Goal: Task Accomplishment & Management: Use online tool/utility

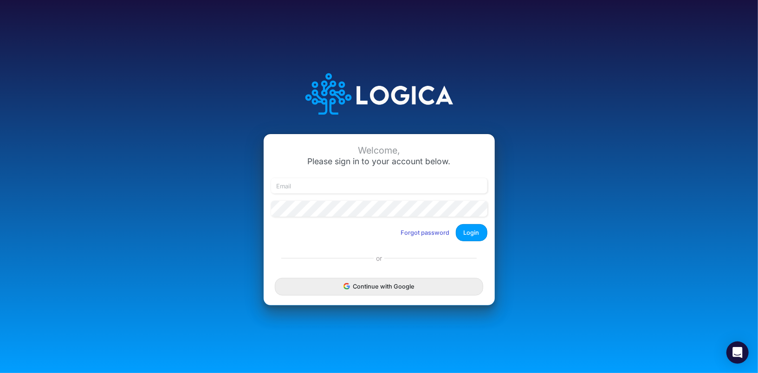
click at [313, 282] on button "Continue with Google" at bounding box center [379, 286] width 208 height 17
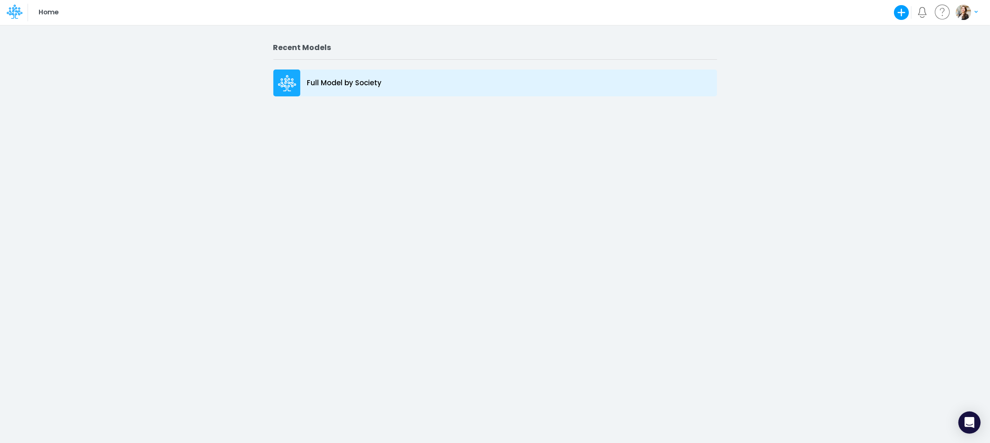
click at [309, 83] on p "Full Model by Society" at bounding box center [344, 83] width 75 height 11
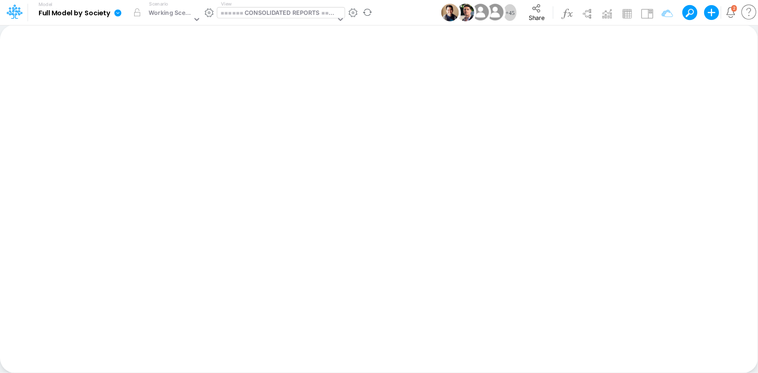
click at [250, 15] on div "====== CONSOLIDATED REPORTS ======" at bounding box center [277, 13] width 115 height 11
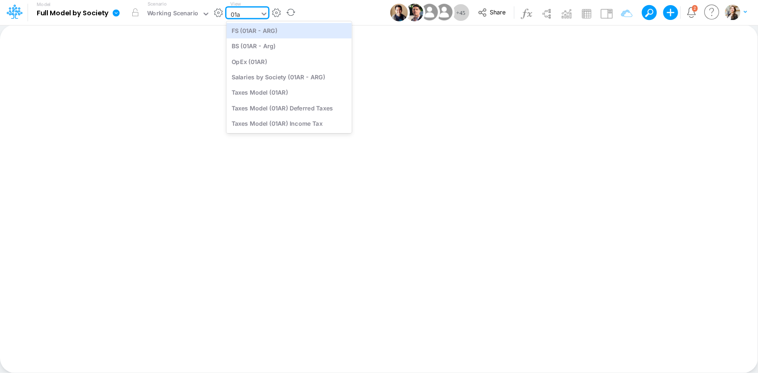
type input "01ar"
click at [241, 50] on div "BS (01AR - Arg)" at bounding box center [288, 46] width 125 height 15
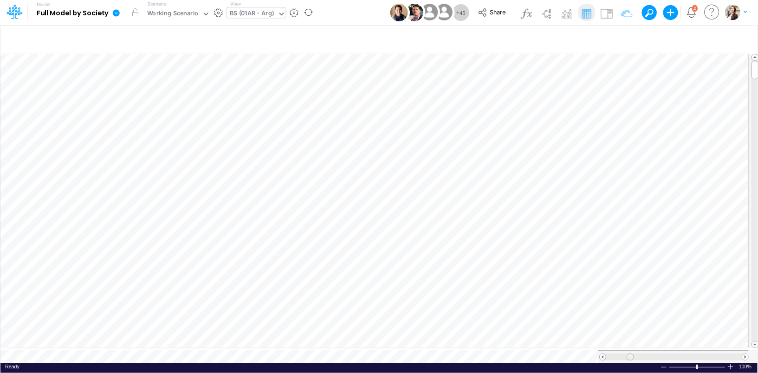
scroll to position [4, 0]
click at [633, 354] on span at bounding box center [632, 357] width 6 height 6
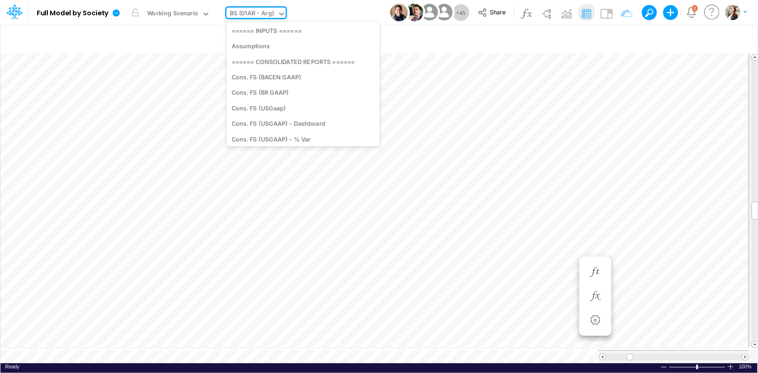
click at [247, 14] on div "BS (01AR - Arg)" at bounding box center [252, 14] width 44 height 11
type input "us"
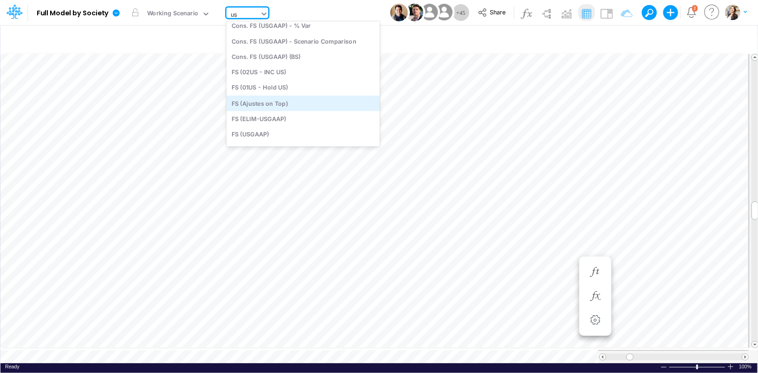
scroll to position [0, 0]
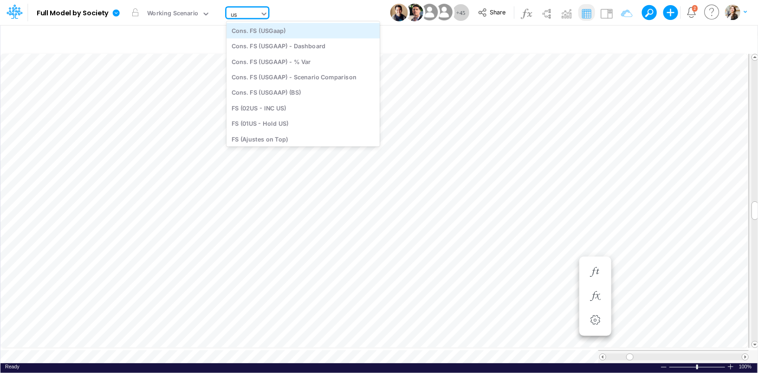
click at [279, 32] on div "Cons. FS (USGaap)" at bounding box center [302, 30] width 153 height 15
type input "Consolidated FS - USGAAP"
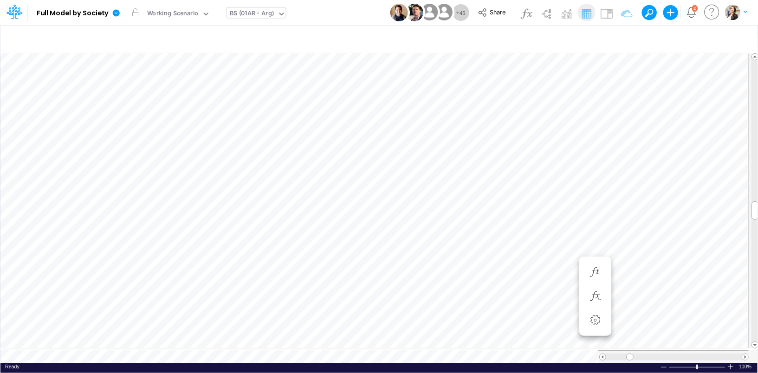
scroll to position [4, 0]
type input "Consolidated FS - USGAAP"
click at [233, 12] on div "Cons. FS (USGaap)" at bounding box center [256, 13] width 54 height 11
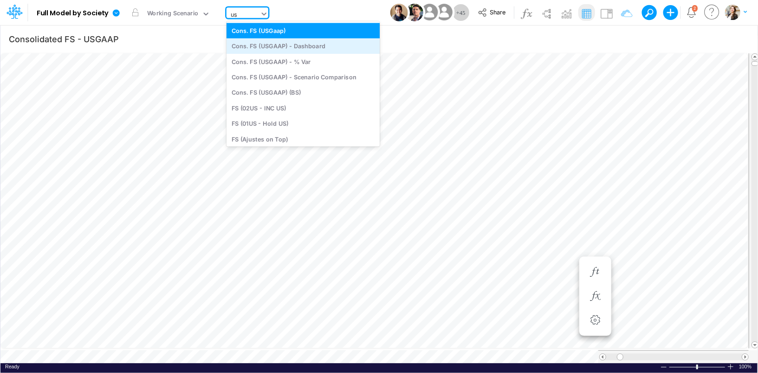
type input "usg"
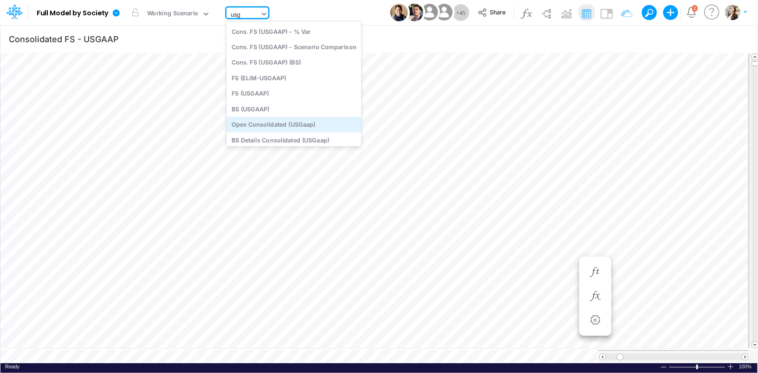
scroll to position [33, 0]
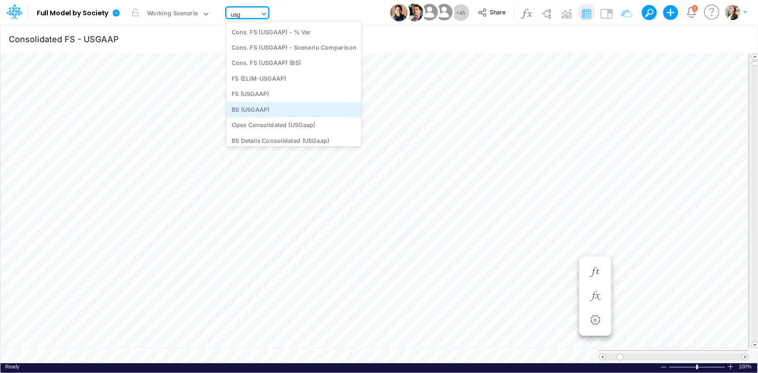
click at [281, 109] on div "BS (USGAAP)" at bounding box center [293, 109] width 135 height 15
type input "BS (USGAAP) - Detailed"
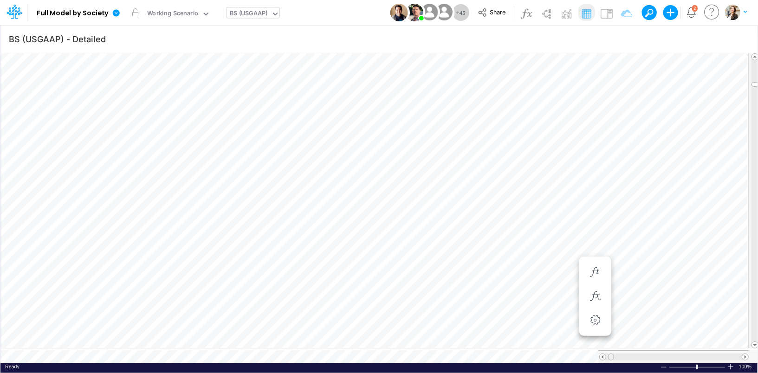
scroll to position [4, 0]
drag, startPoint x: 609, startPoint y: 351, endPoint x: 630, endPoint y: 352, distance: 20.9
click at [630, 354] on span at bounding box center [629, 357] width 6 height 6
click at [742, 38] on icon "button" at bounding box center [740, 39] width 14 height 10
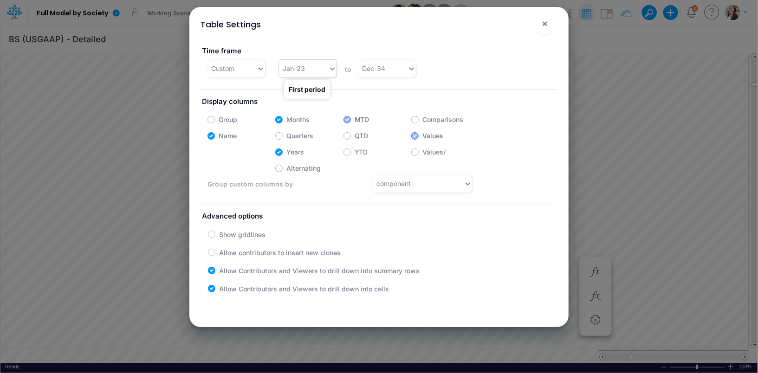
click at [318, 71] on div "Jan-23" at bounding box center [303, 68] width 49 height 15
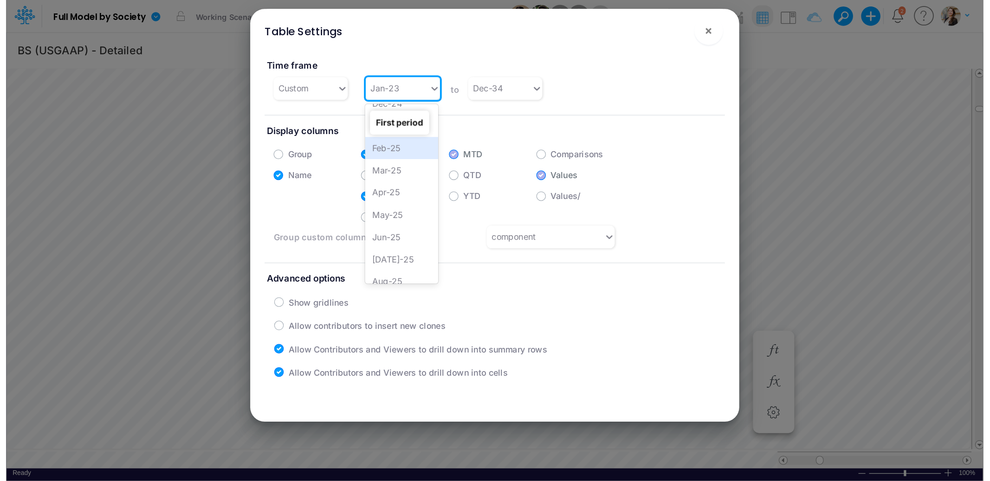
scroll to position [296, 0]
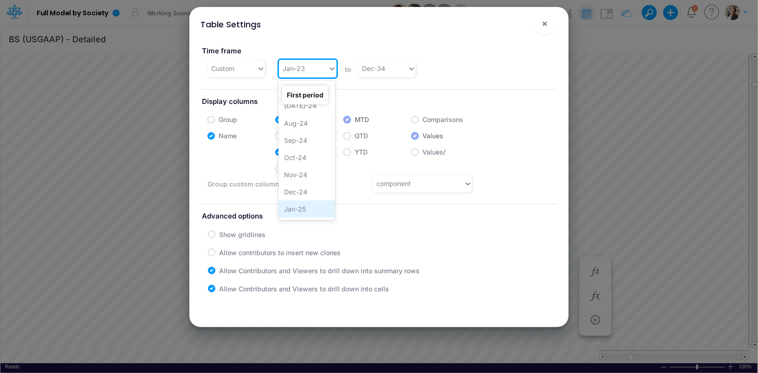
click at [303, 205] on div "Jan-25" at bounding box center [306, 208] width 57 height 17
click at [544, 22] on span "×" at bounding box center [544, 23] width 6 height 11
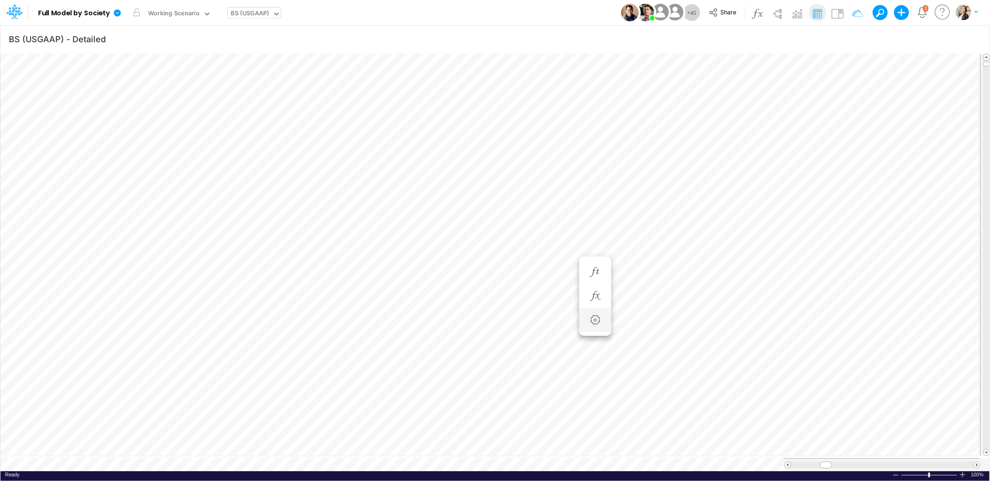
scroll to position [0, 0]
click at [300, 433] on span "Close" at bounding box center [311, 451] width 26 height 8
type input "BS (USGAAP) - Detailed"
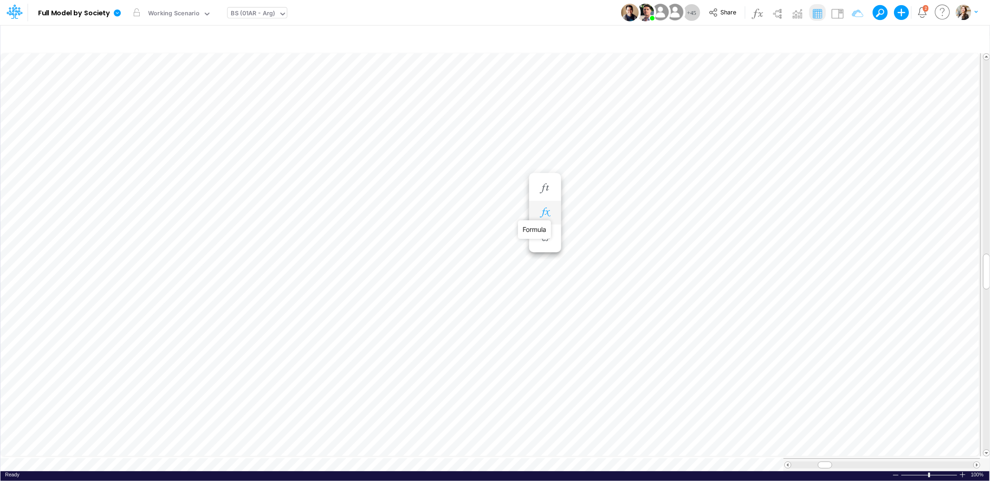
click at [544, 212] on icon "button" at bounding box center [545, 213] width 14 height 10
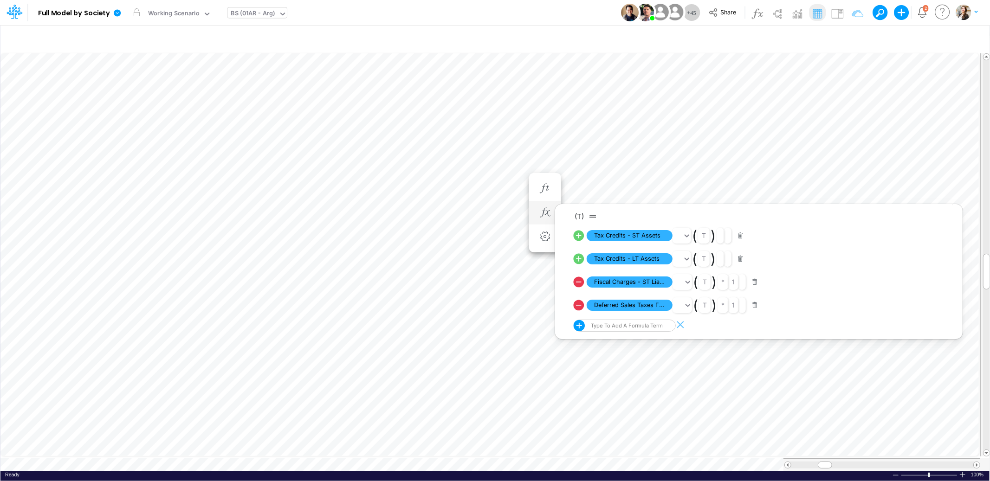
scroll to position [0, 0]
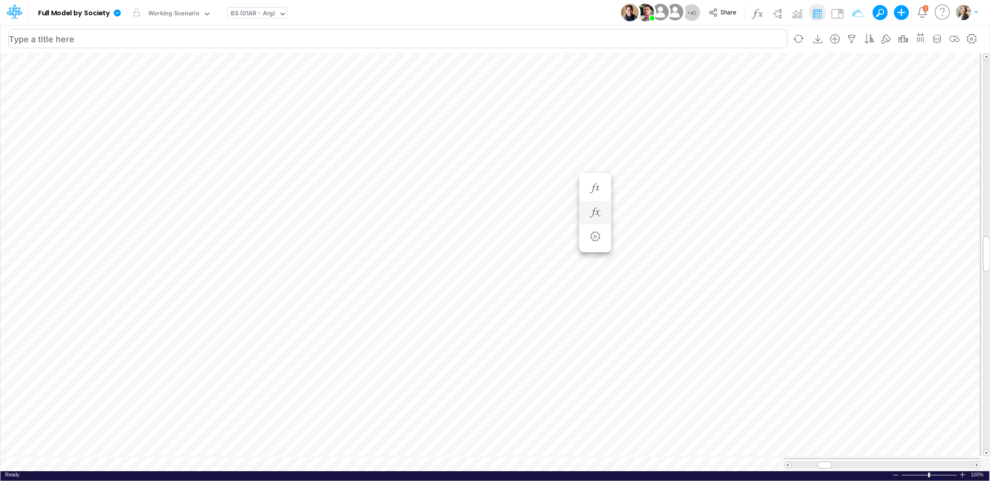
type input "BS (USGAAP) - Detailed"
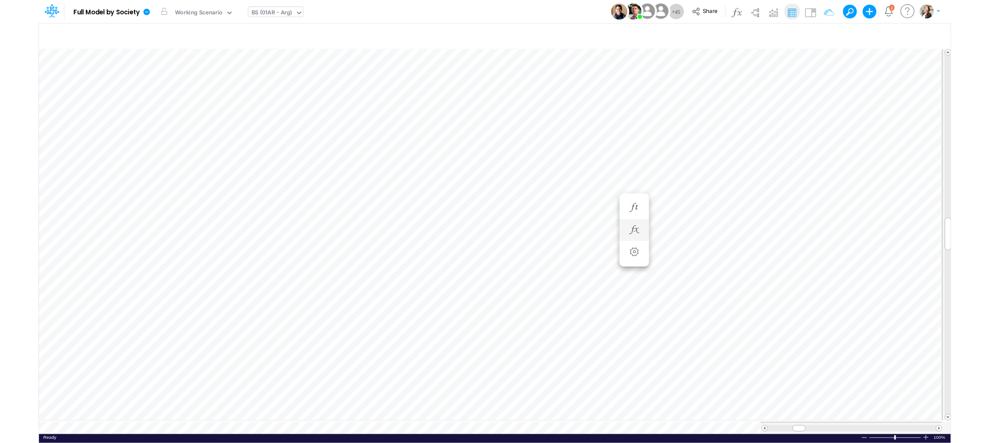
scroll to position [0, 0]
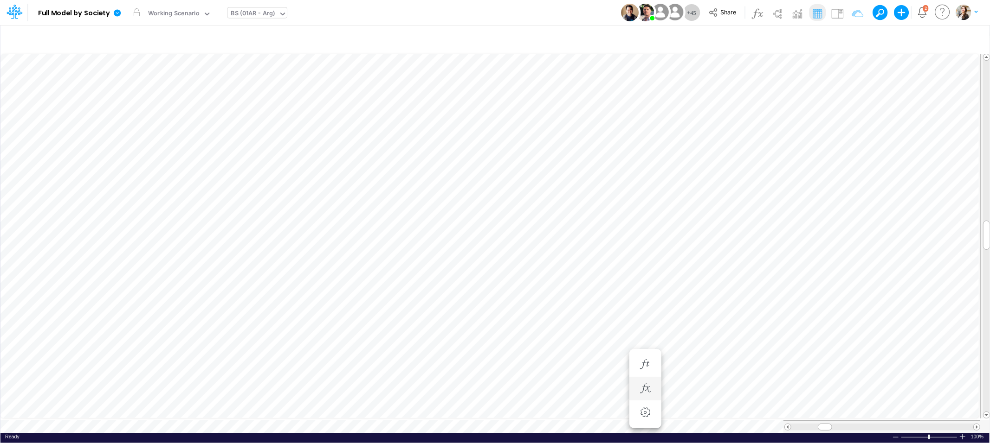
click at [256, 17] on div "BS (01AR - Arg)" at bounding box center [253, 14] width 44 height 11
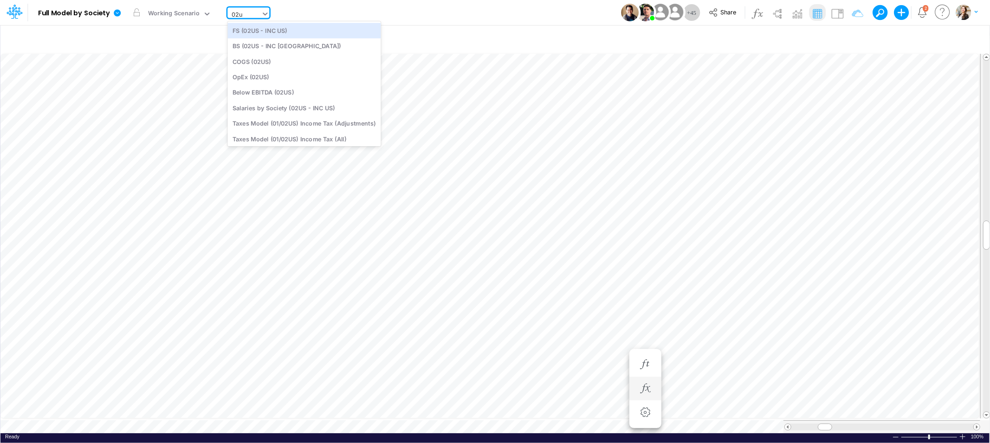
type input "02us"
click at [291, 48] on div "BS (02US - INC USA)" at bounding box center [303, 46] width 153 height 15
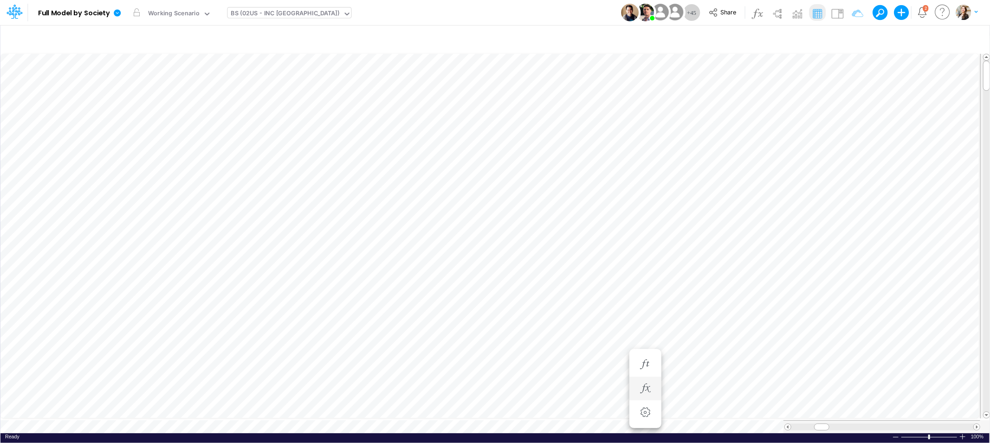
type input "BS (USGAAP) - Detailed"
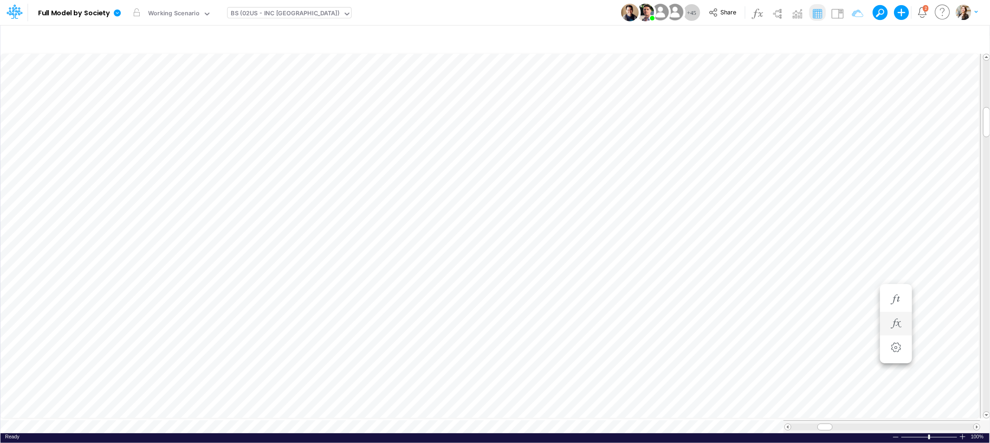
scroll to position [0, 0]
click at [646, 289] on icon "button" at bounding box center [645, 287] width 14 height 10
click at [311, 309] on span "Accounts Receivable" at bounding box center [302, 310] width 86 height 12
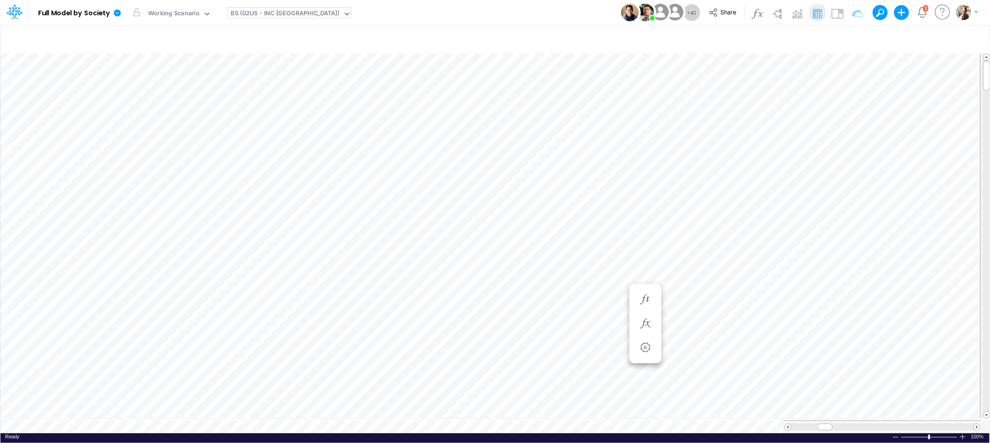
scroll to position [0, 0]
click at [235, 14] on div "BS (02US - INC USA)" at bounding box center [285, 14] width 109 height 11
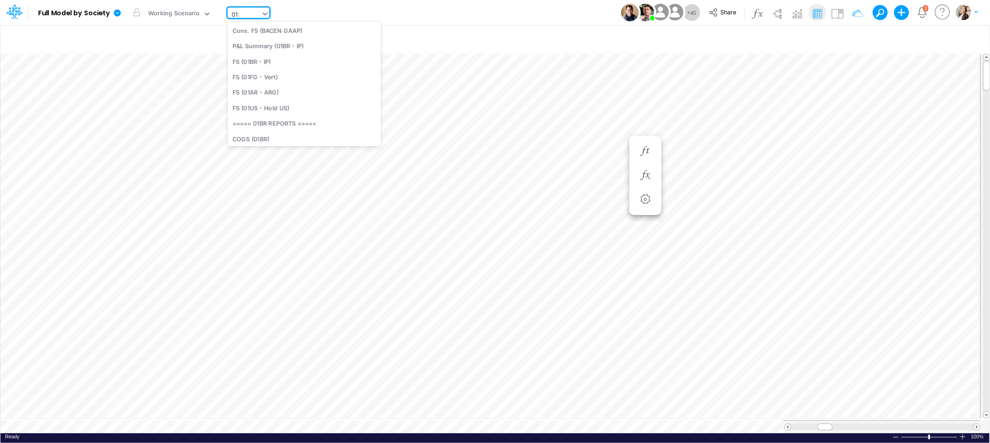
type input "01us"
click at [296, 45] on div "BS (01US - Hold USA)" at bounding box center [289, 46] width 125 height 15
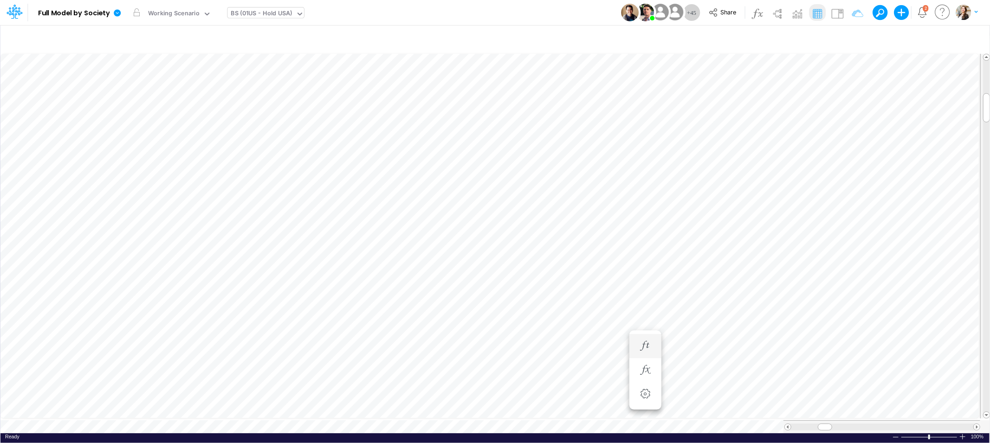
scroll to position [0, 0]
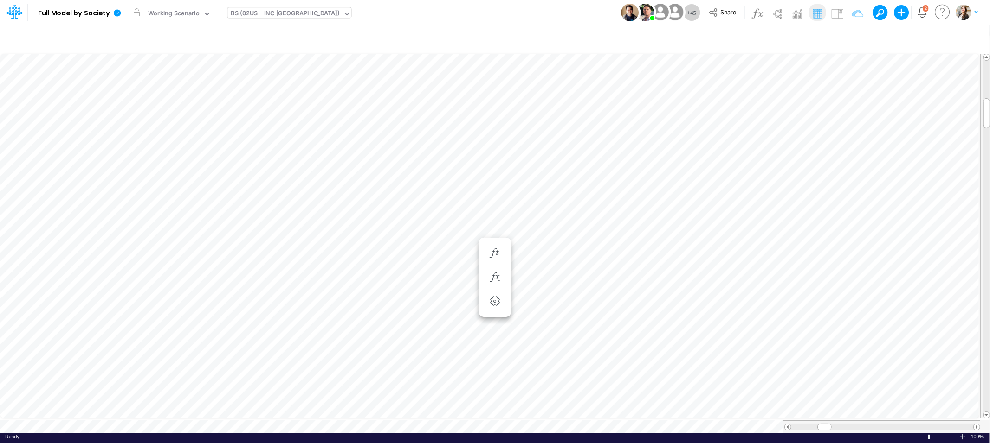
scroll to position [0, 0]
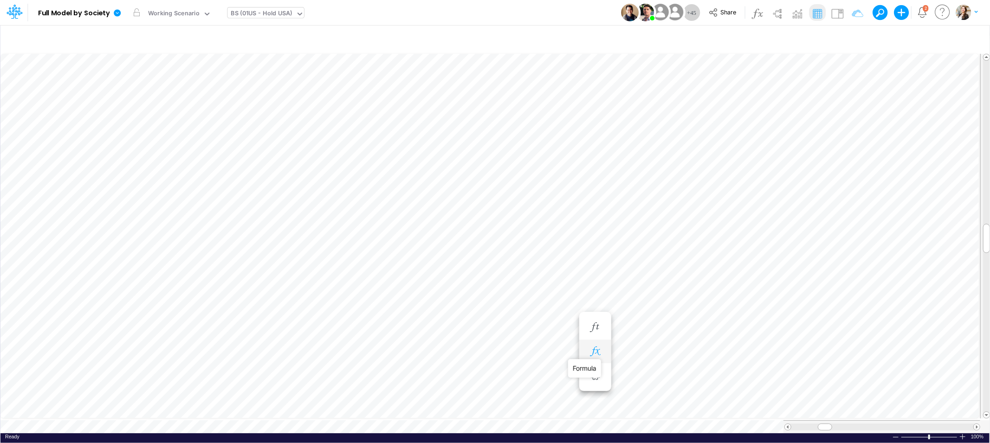
click at [598, 349] on icon "button" at bounding box center [595, 352] width 14 height 10
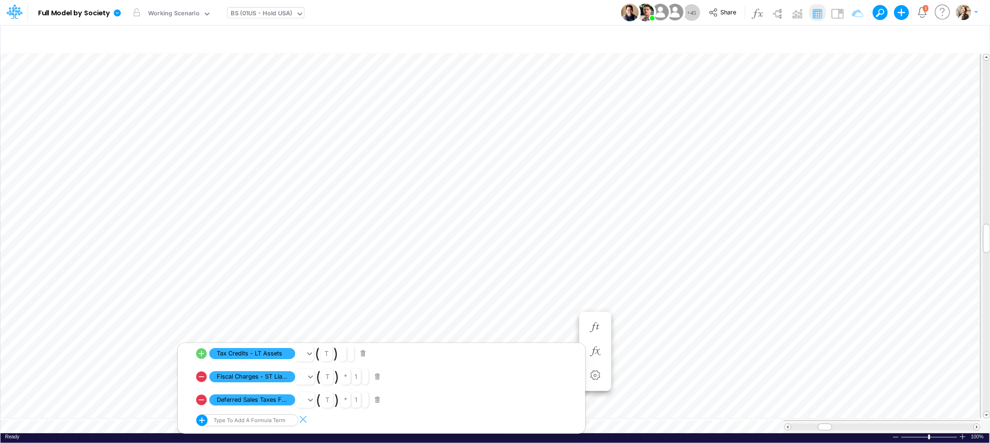
scroll to position [0, 0]
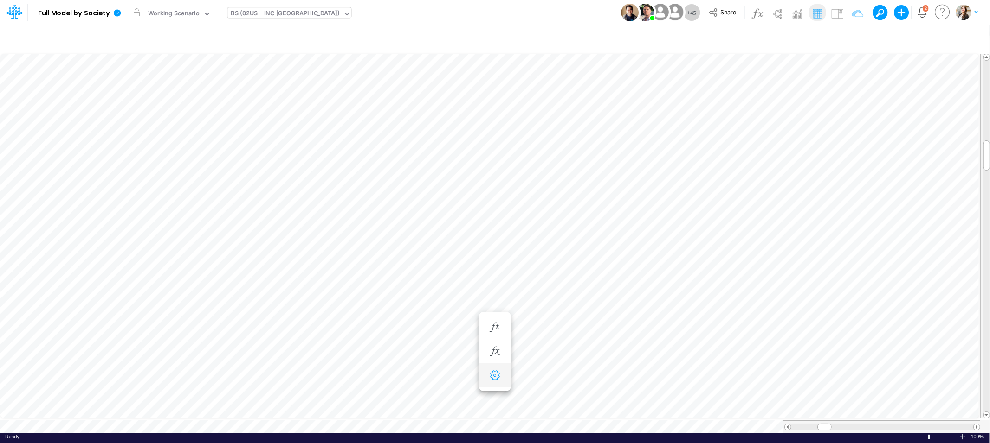
scroll to position [0, 0]
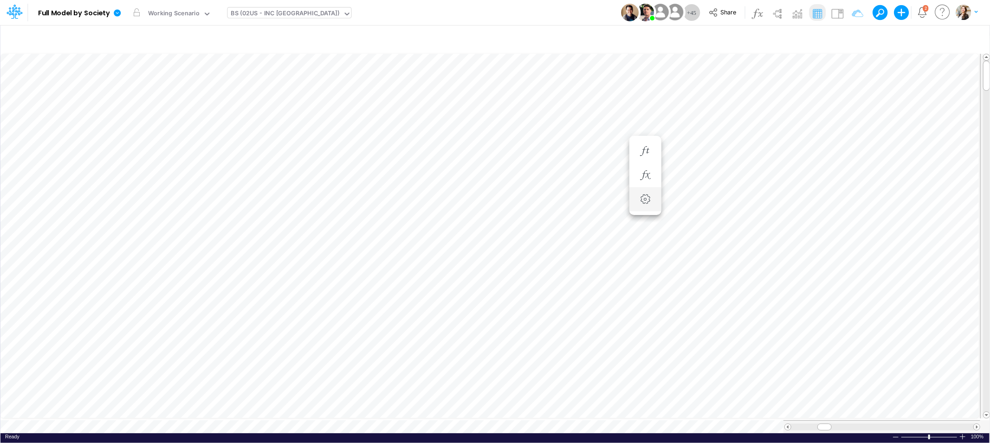
scroll to position [0, 0]
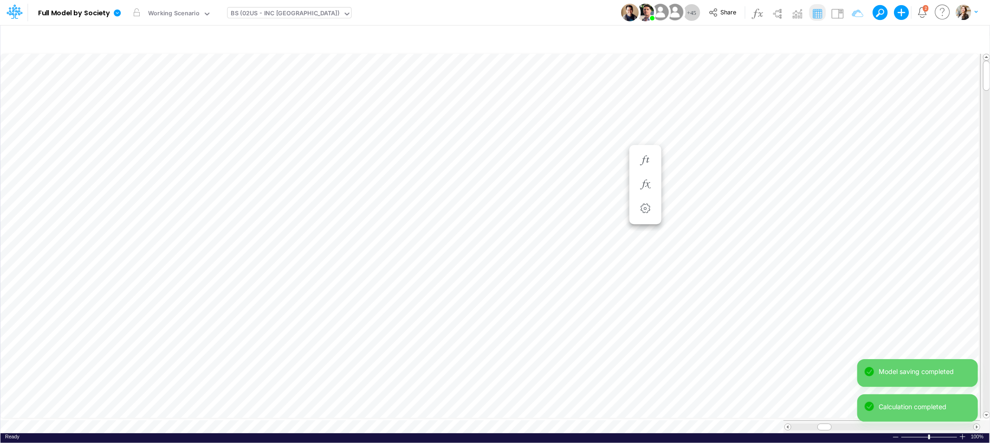
scroll to position [0, 0]
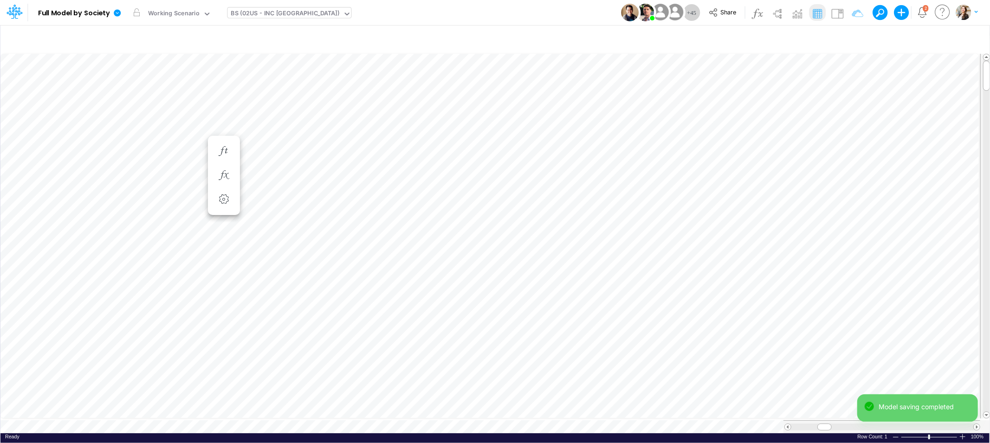
scroll to position [0, 0]
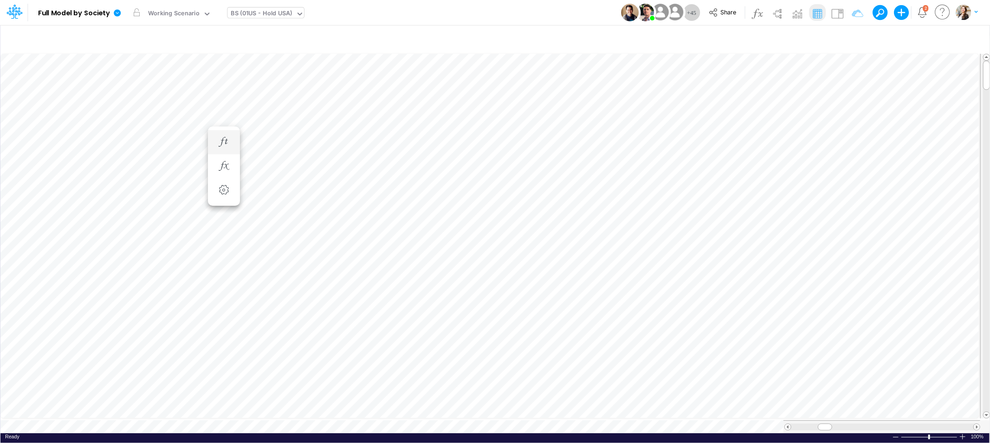
scroll to position [0, 0]
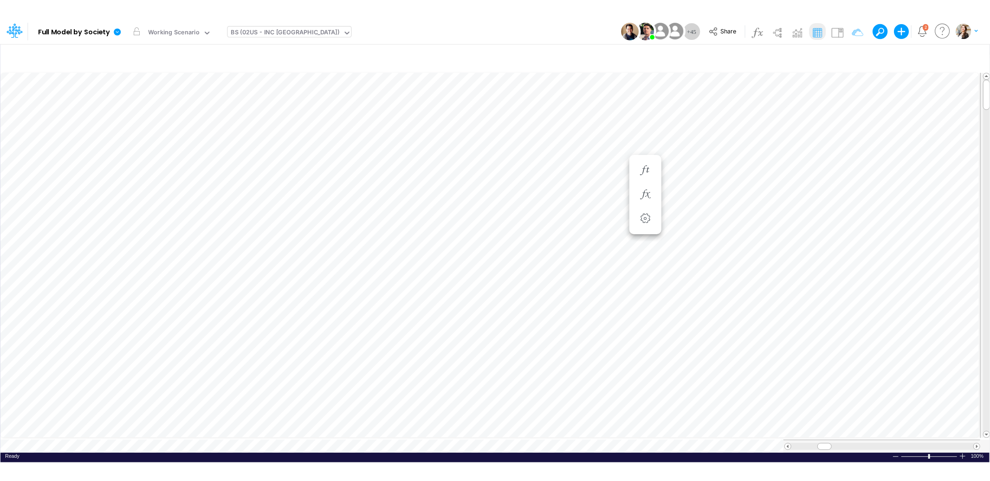
scroll to position [0, 0]
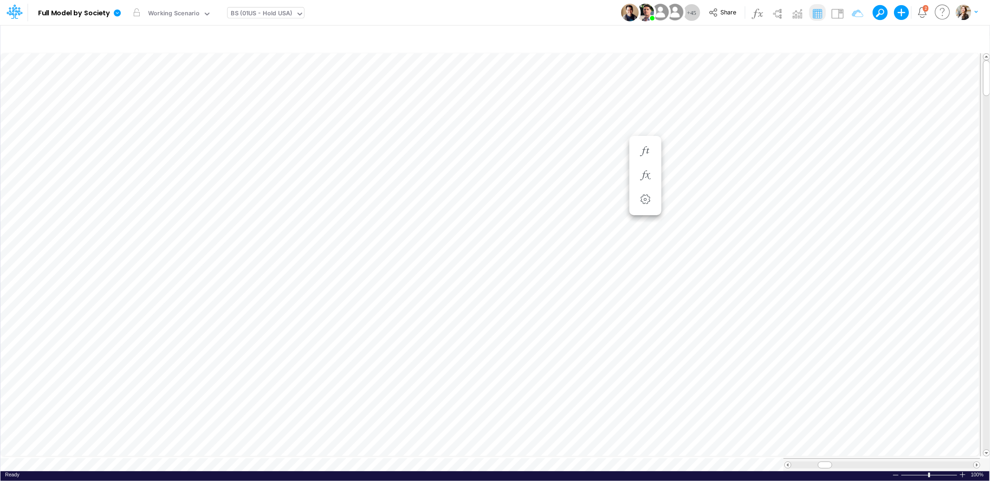
scroll to position [0, 0]
click at [641, 175] on icon "button" at bounding box center [645, 176] width 14 height 10
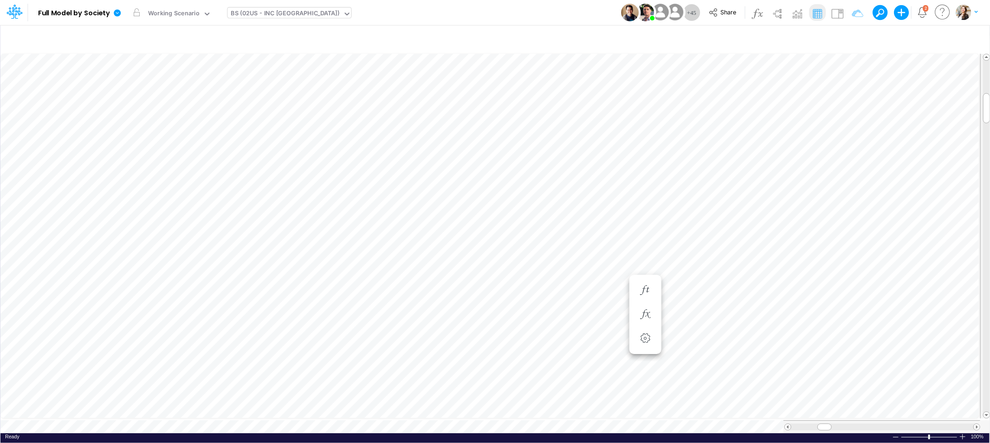
scroll to position [0, 0]
click at [822, 424] on span at bounding box center [824, 427] width 6 height 6
click at [251, 10] on div "BS (02US - INC USA)" at bounding box center [285, 14] width 109 height 11
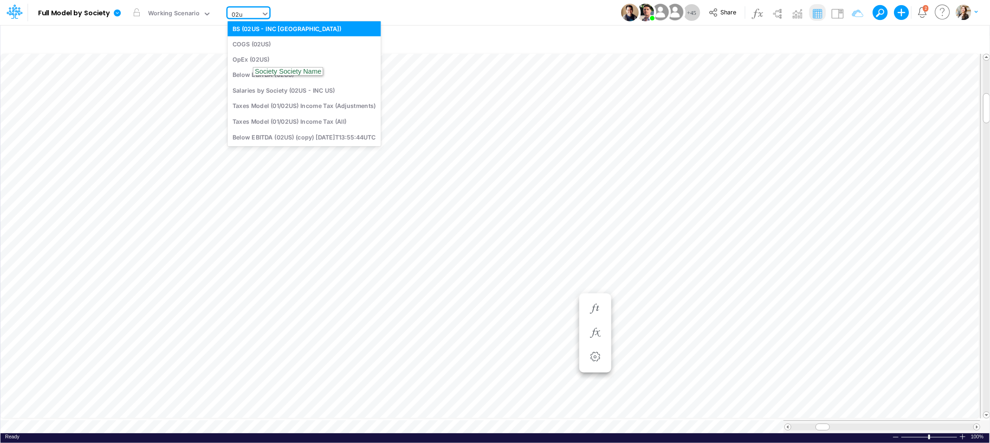
scroll to position [0, 0]
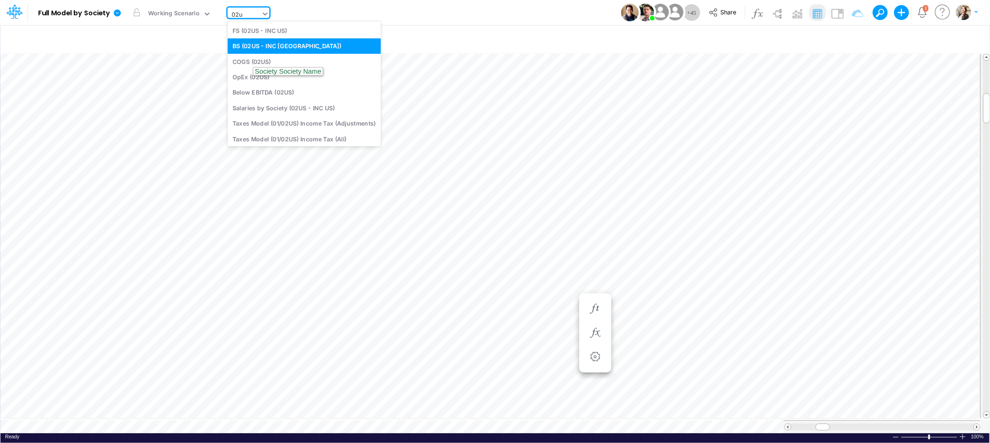
type input "02us"
click at [247, 31] on div "FS (02US - INC US)" at bounding box center [303, 30] width 153 height 15
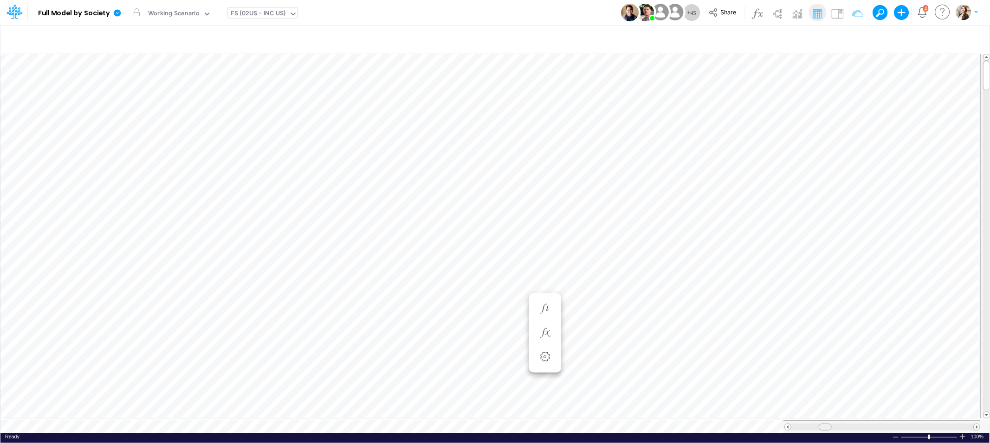
click at [824, 424] on span at bounding box center [825, 427] width 6 height 6
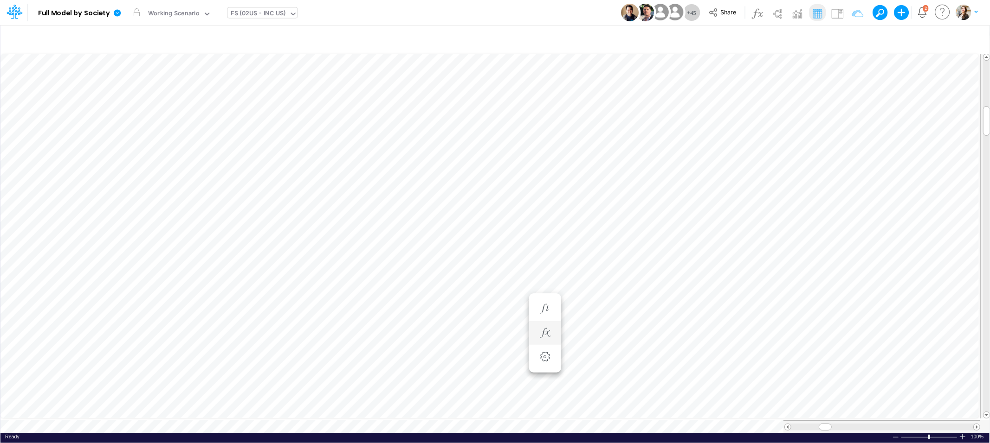
scroll to position [0, 0]
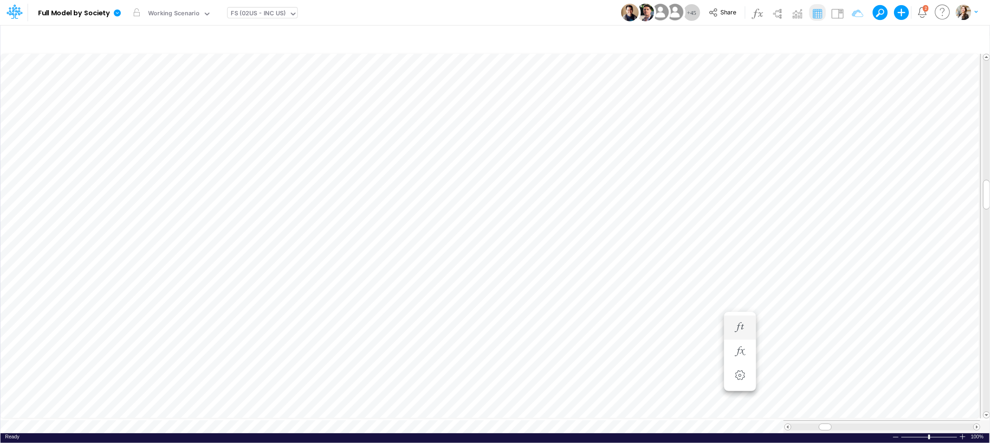
scroll to position [0, 0]
click at [278, 13] on div "FS (02US - INC US)" at bounding box center [258, 14] width 55 height 11
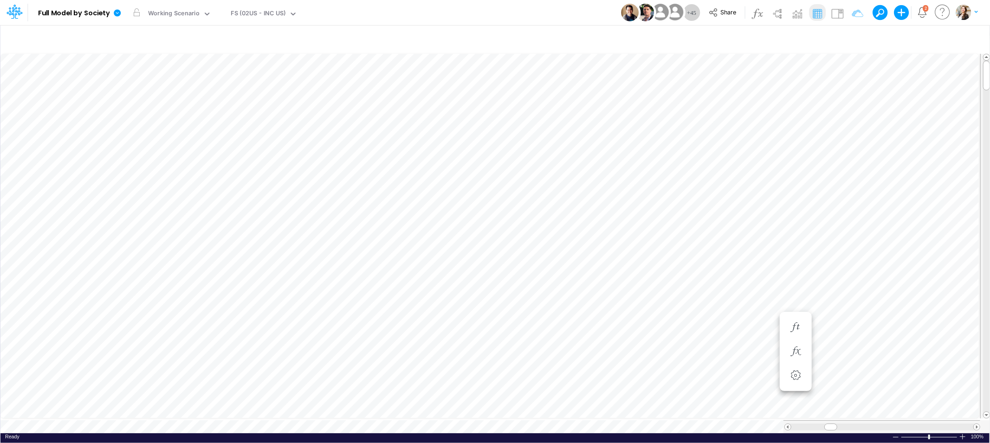
scroll to position [0, 0]
click at [496, 413] on span "Close" at bounding box center [508, 415] width 26 height 8
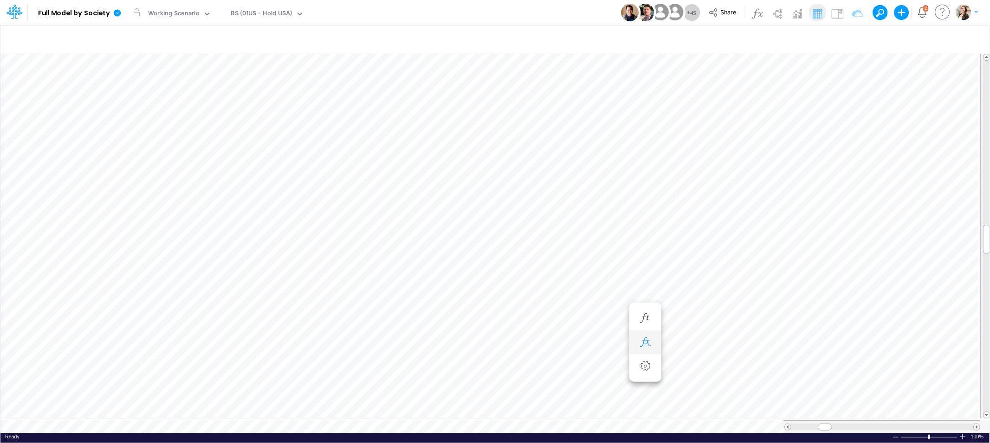
click at [651, 342] on icon "button" at bounding box center [645, 343] width 14 height 10
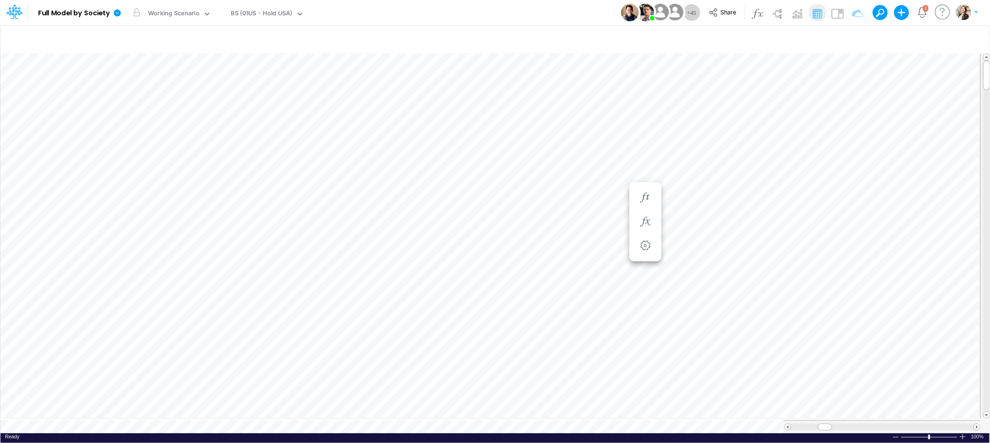
scroll to position [0, 0]
click at [242, 15] on div "BS (01US - Hold USA)" at bounding box center [261, 14] width 61 height 11
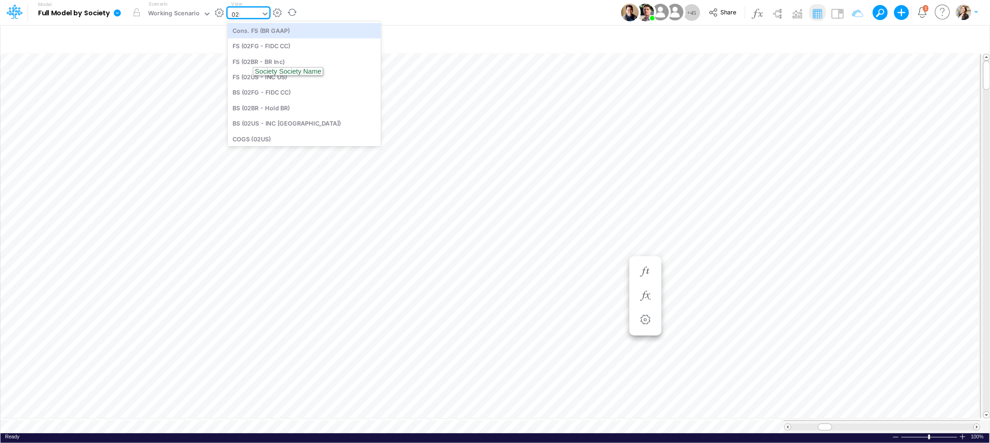
type input "02br"
click at [283, 48] on div "BS (02BR - Hold BR)" at bounding box center [289, 46] width 125 height 15
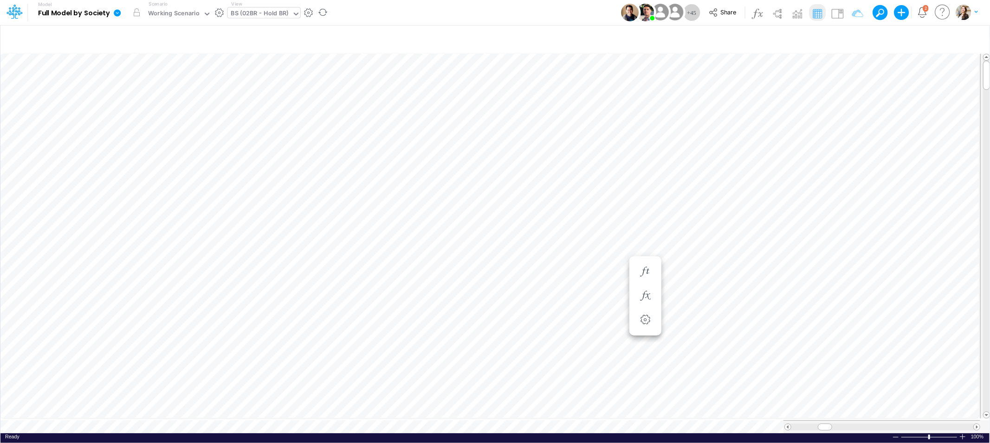
scroll to position [0, 0]
click at [639, 151] on icon "button" at bounding box center [645, 152] width 14 height 10
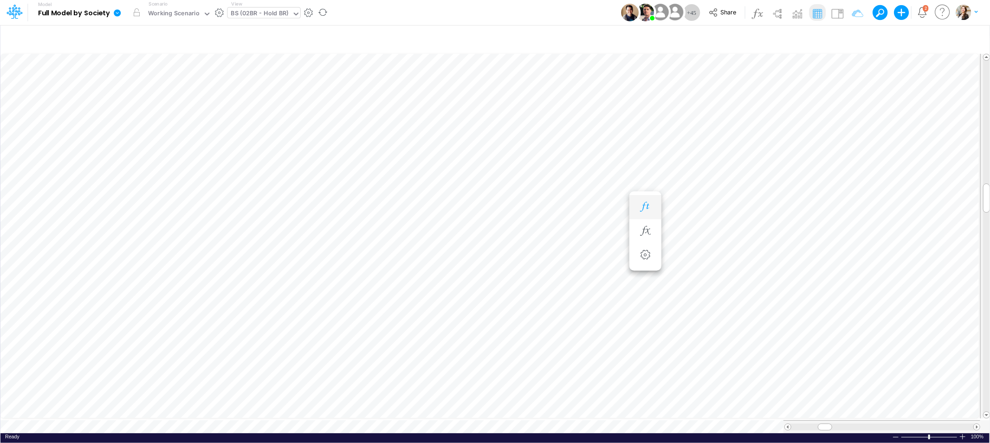
click at [649, 210] on icon "button" at bounding box center [645, 207] width 14 height 10
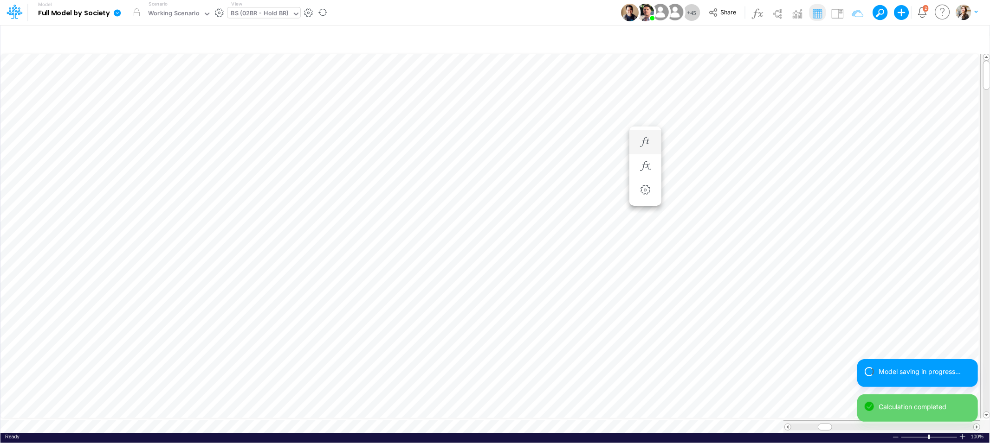
scroll to position [0, 0]
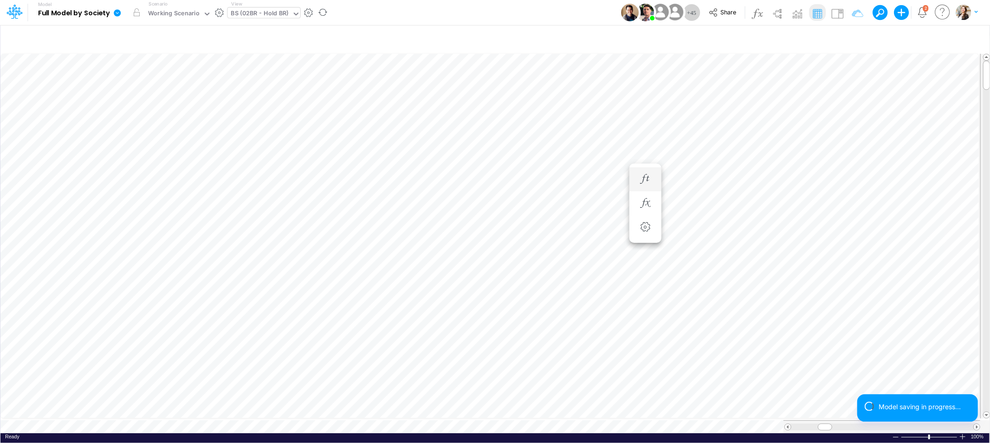
scroll to position [0, 0]
click at [652, 173] on button "button" at bounding box center [644, 170] width 17 height 19
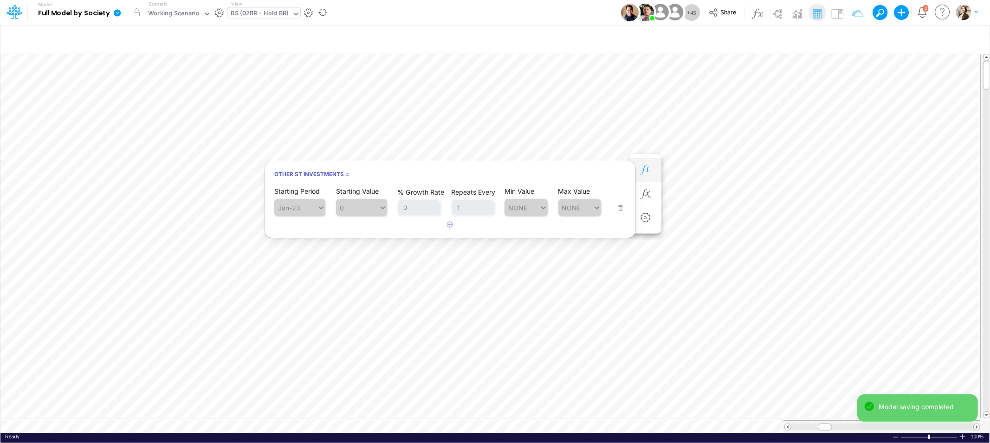
click at [652, 173] on button "button" at bounding box center [644, 170] width 17 height 19
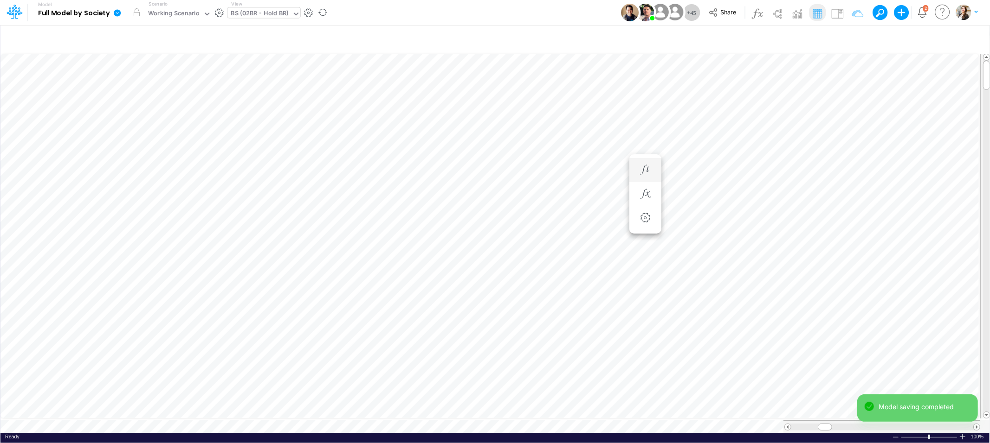
scroll to position [0, 0]
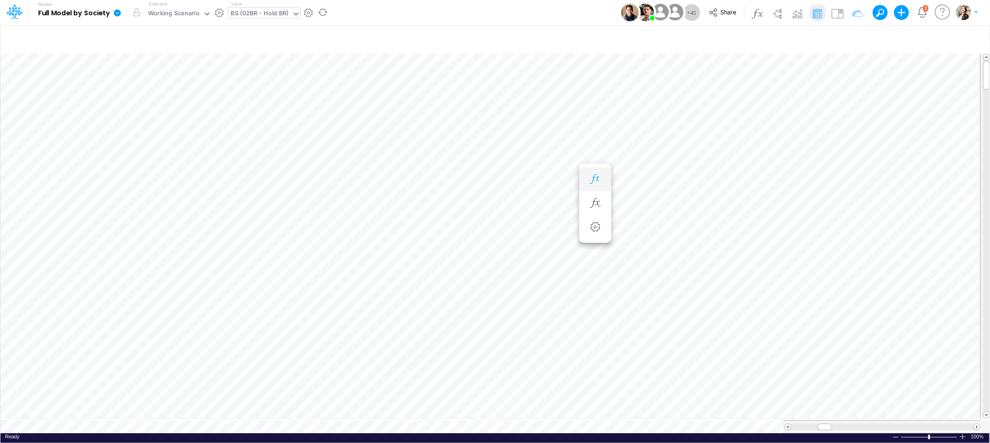
click at [598, 180] on icon "button" at bounding box center [595, 179] width 14 height 10
click at [649, 203] on icon "button" at bounding box center [645, 204] width 14 height 10
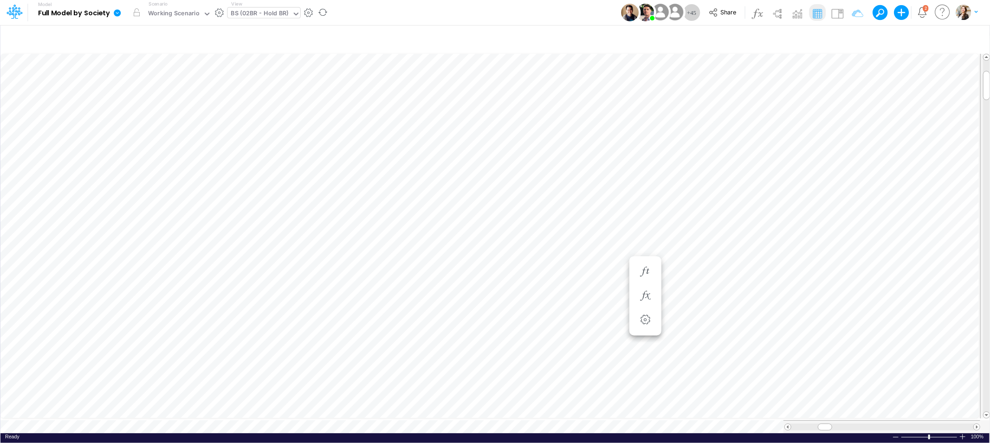
scroll to position [0, 0]
click at [644, 241] on icon "button" at bounding box center [645, 244] width 14 height 10
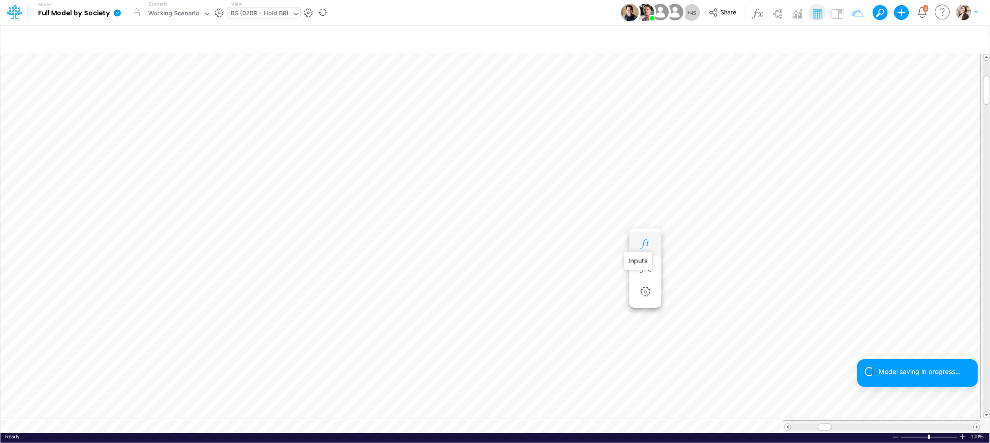
click at [645, 242] on icon "button" at bounding box center [645, 244] width 14 height 10
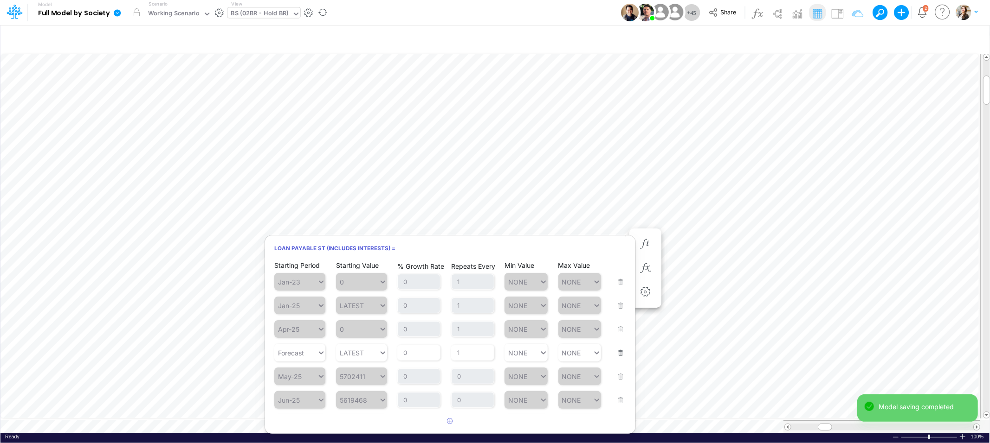
click at [616, 354] on button "button" at bounding box center [617, 347] width 12 height 25
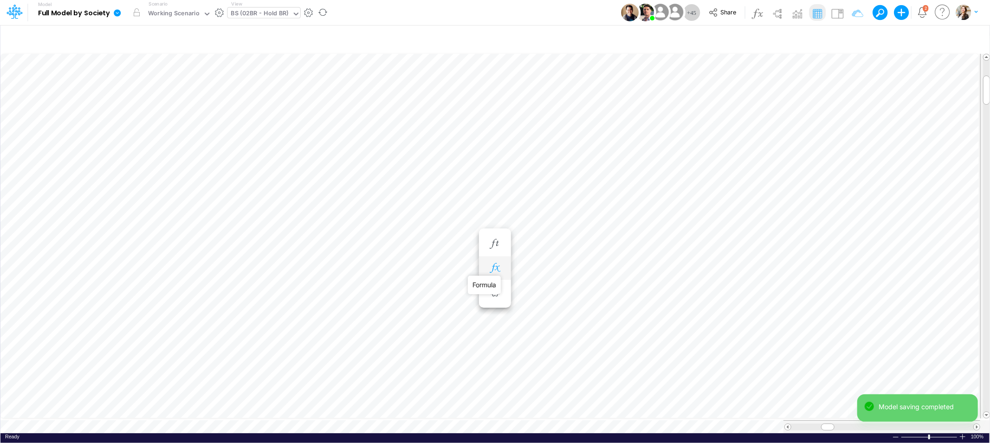
click at [498, 269] on icon "button" at bounding box center [495, 269] width 14 height 10
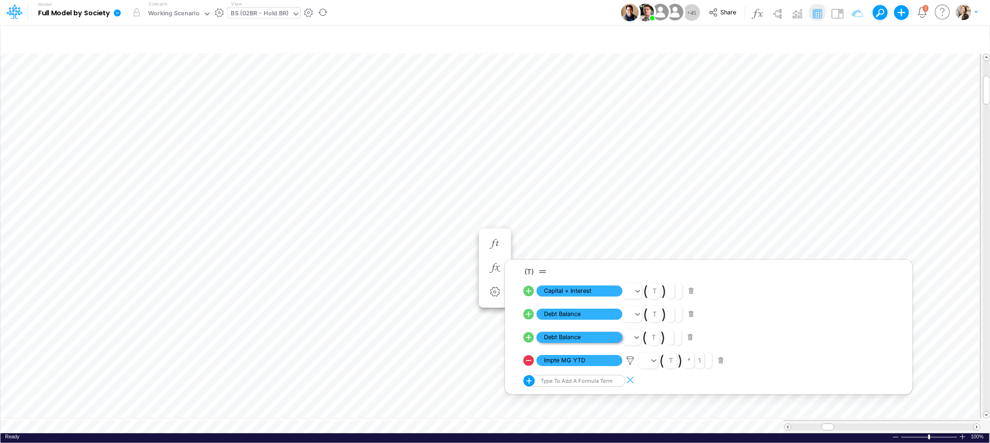
click at [555, 337] on span "Debt Balance" at bounding box center [579, 338] width 86 height 12
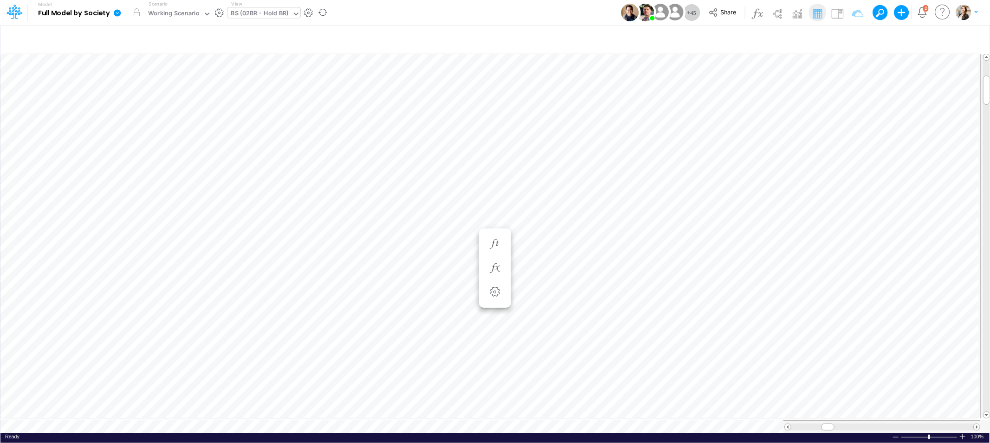
scroll to position [0, 0]
click at [498, 269] on icon "button" at bounding box center [495, 269] width 14 height 10
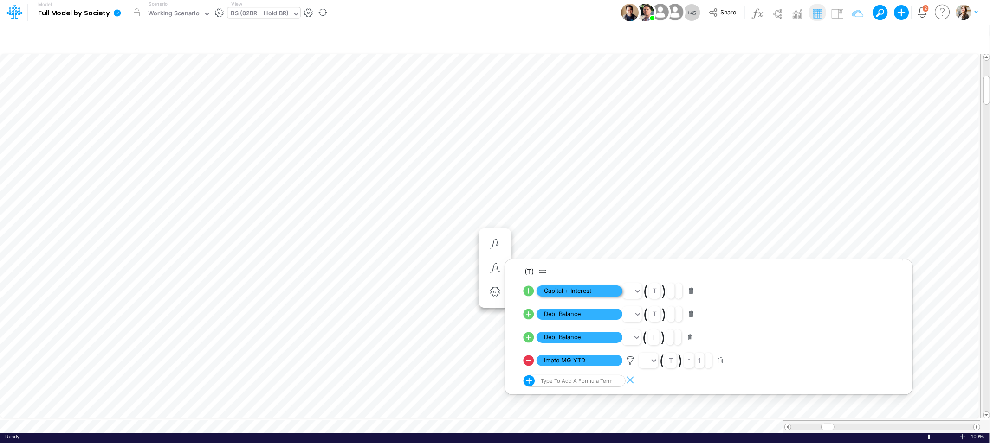
click at [575, 294] on span "Capital + Interest" at bounding box center [579, 292] width 86 height 12
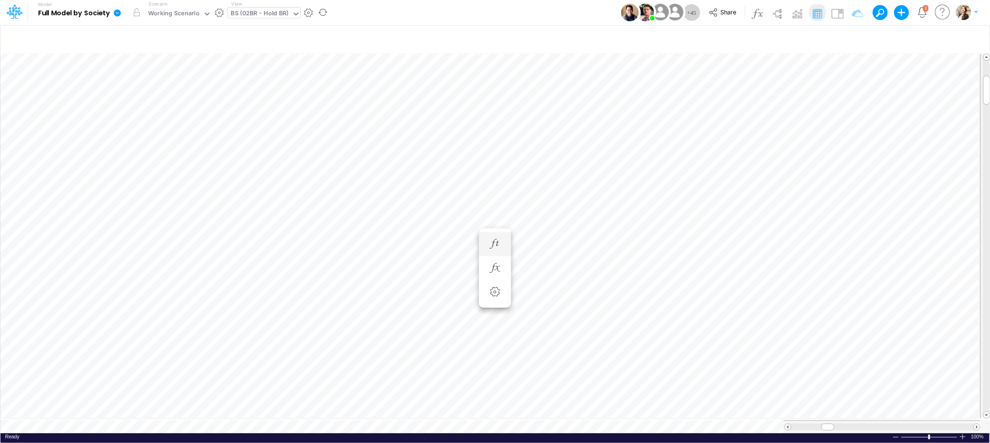
scroll to position [0, 0]
click at [495, 264] on icon "button" at bounding box center [495, 269] width 14 height 10
click at [499, 264] on icon "button" at bounding box center [495, 269] width 14 height 10
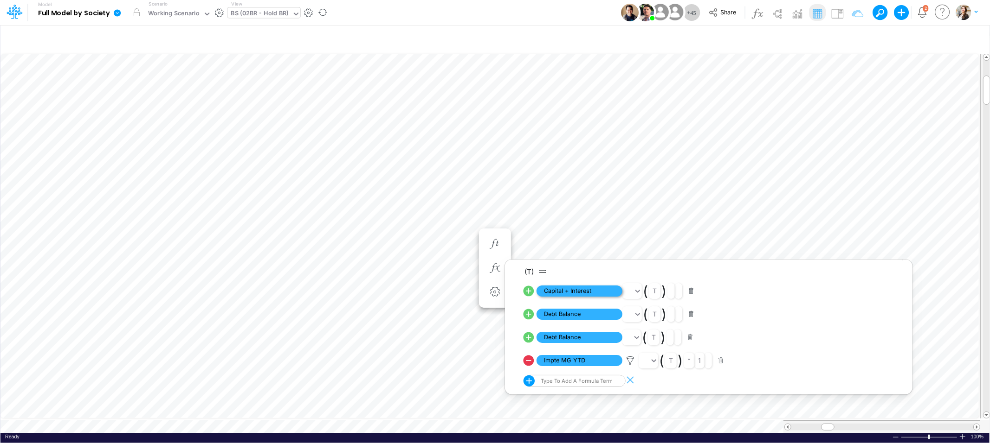
click at [554, 292] on span "Capital + Interest" at bounding box center [579, 292] width 86 height 12
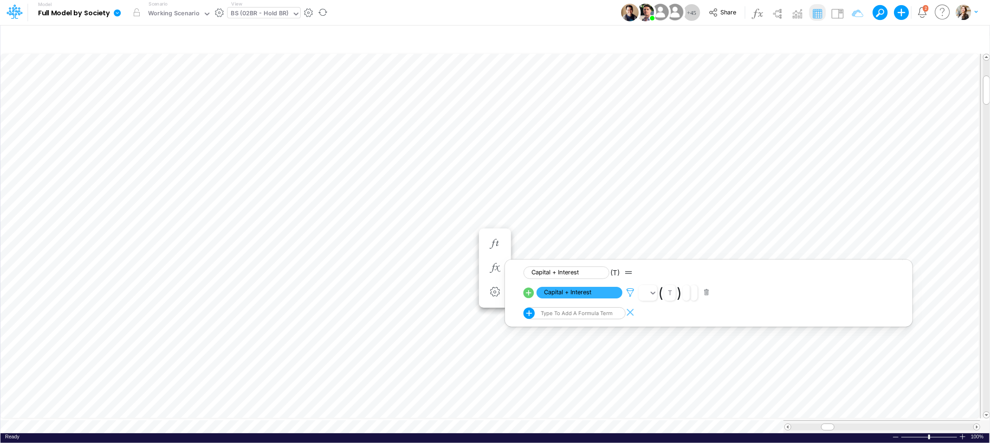
click at [632, 293] on icon at bounding box center [630, 293] width 14 height 10
click at [837, 13] on div at bounding box center [495, 224] width 990 height 439
click at [837, 13] on img at bounding box center [836, 13] width 15 height 15
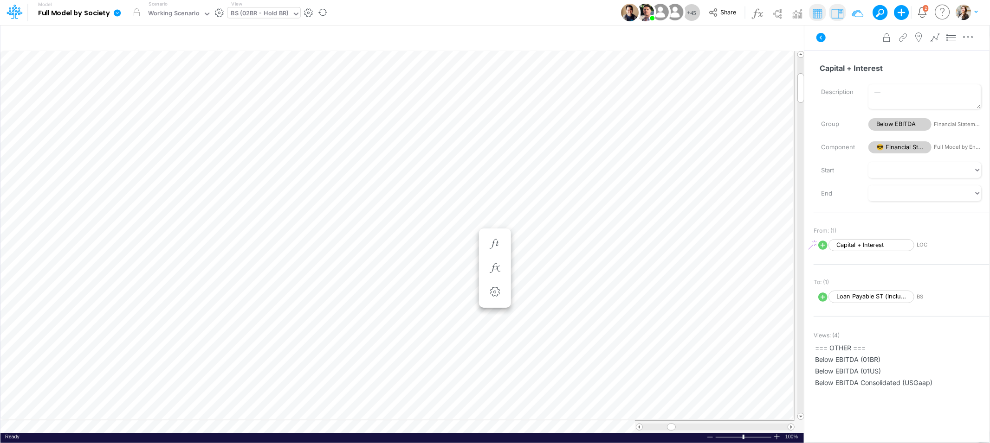
scroll to position [0, 0]
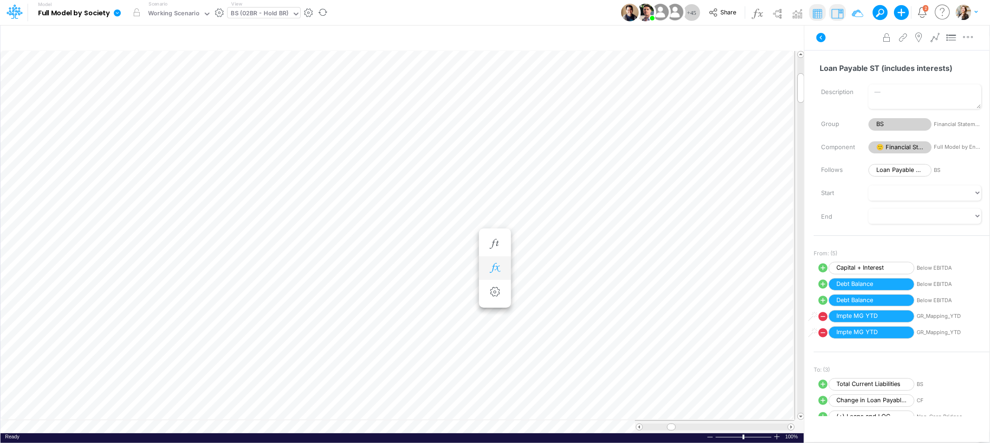
click at [500, 270] on icon "button" at bounding box center [495, 269] width 14 height 10
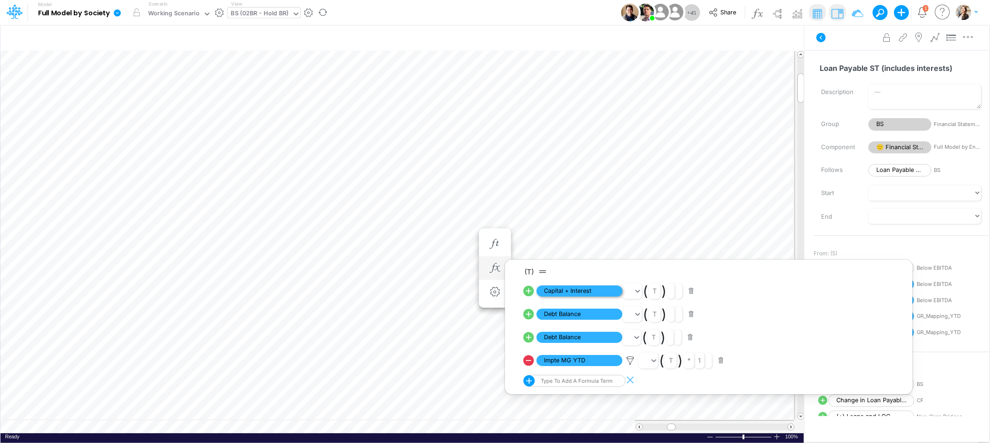
click at [578, 295] on span "Capital + Interest" at bounding box center [579, 292] width 86 height 12
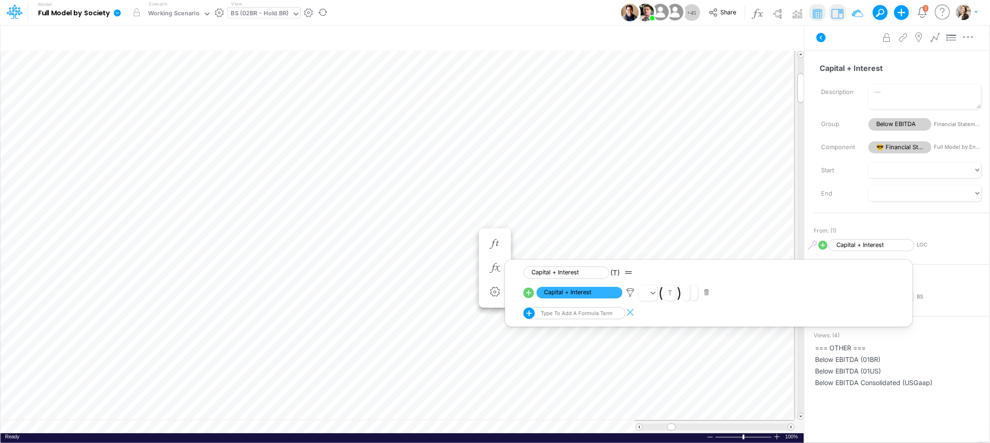
click at [964, 238] on li "Capital + Interest LOC" at bounding box center [901, 246] width 202 height 16
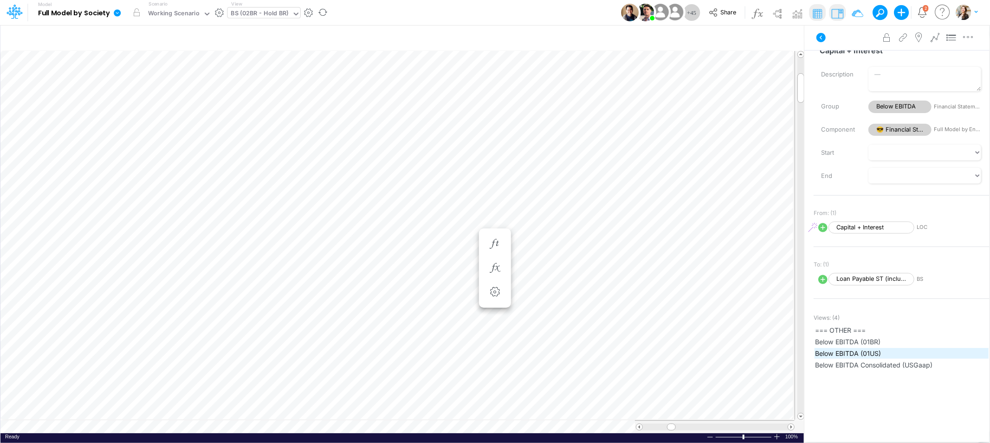
scroll to position [19, 0]
click at [842, 343] on span "Below EBITDA (01BR)" at bounding box center [901, 341] width 173 height 10
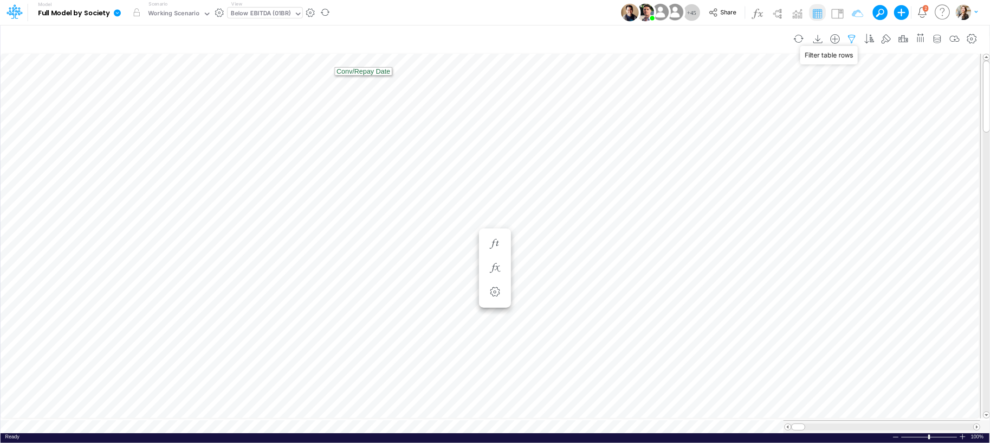
click at [850, 40] on icon "button" at bounding box center [852, 39] width 14 height 10
select select "tableSearchOR"
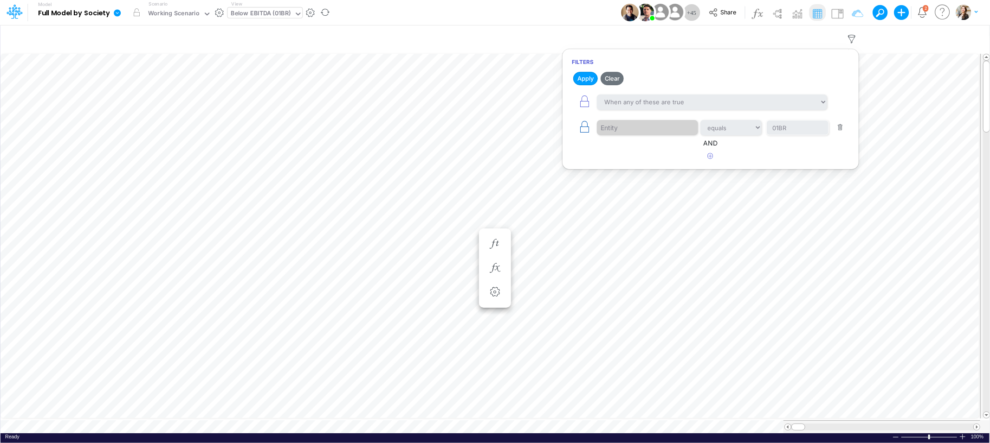
click at [582, 130] on icon "button" at bounding box center [584, 127] width 13 height 13
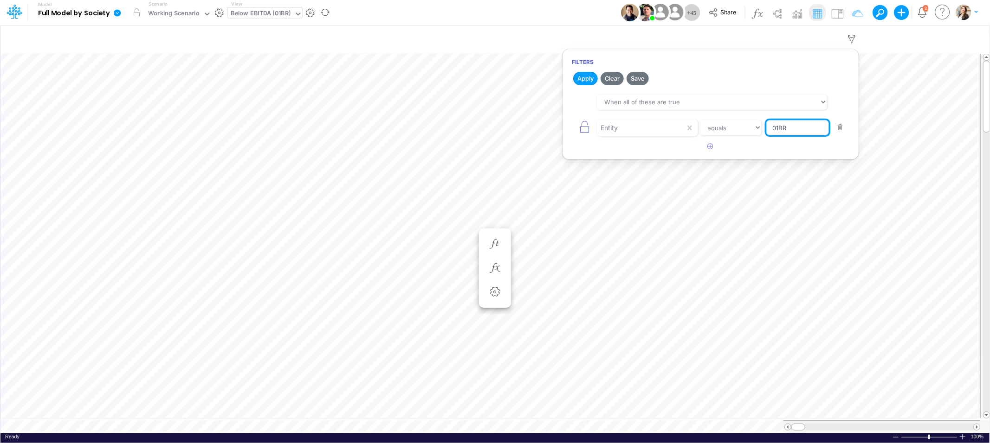
click at [786, 128] on input "01BR" at bounding box center [797, 128] width 63 height 16
click at [779, 129] on input "01BR" at bounding box center [797, 128] width 63 height 16
type input "02BR"
click at [783, 144] on article at bounding box center [710, 146] width 296 height 15
click at [584, 127] on icon "button" at bounding box center [584, 127] width 13 height 13
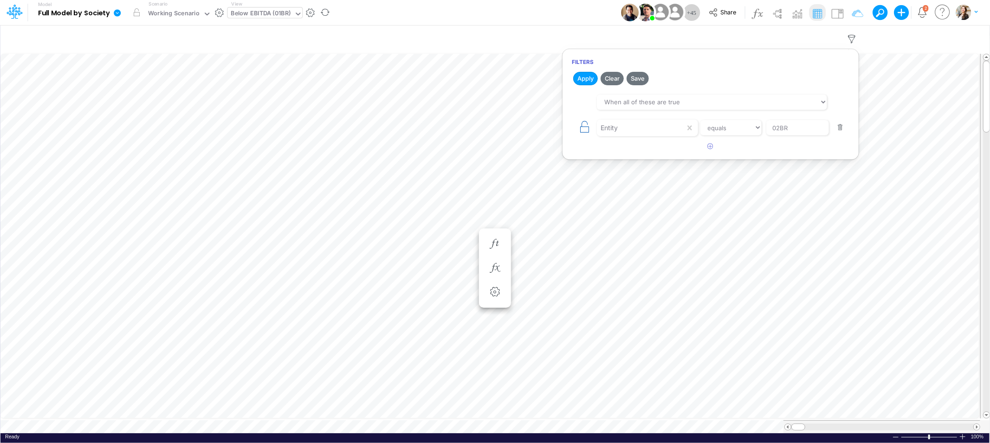
select select "tableSearchOR"
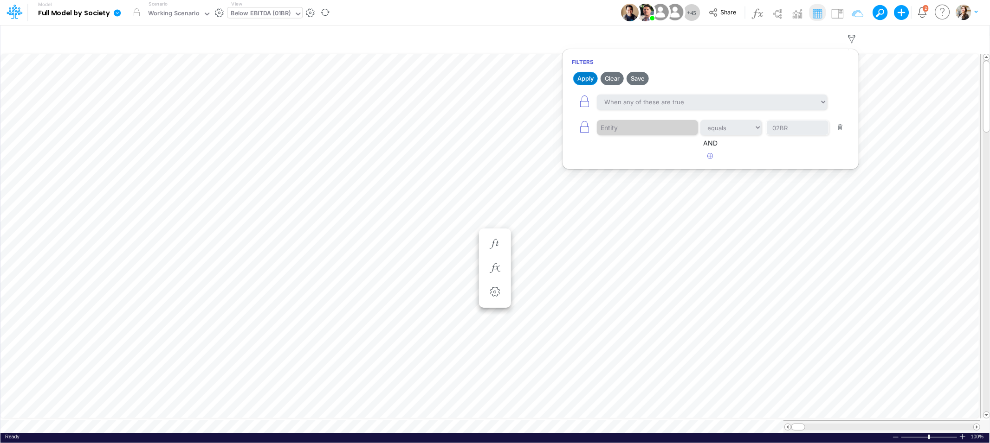
click at [579, 80] on button "Apply" at bounding box center [585, 78] width 25 height 13
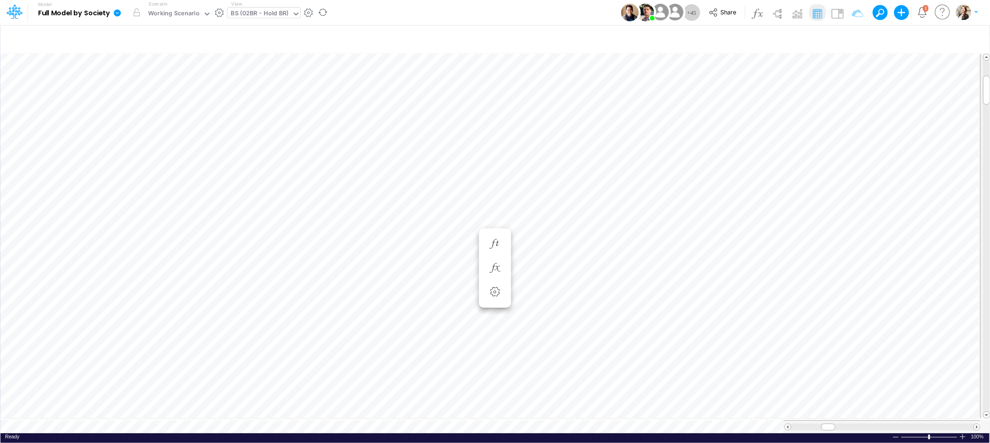
scroll to position [0, 0]
click at [493, 270] on icon "button" at bounding box center [495, 269] width 14 height 10
click at [630, 295] on icon at bounding box center [630, 293] width 14 height 10
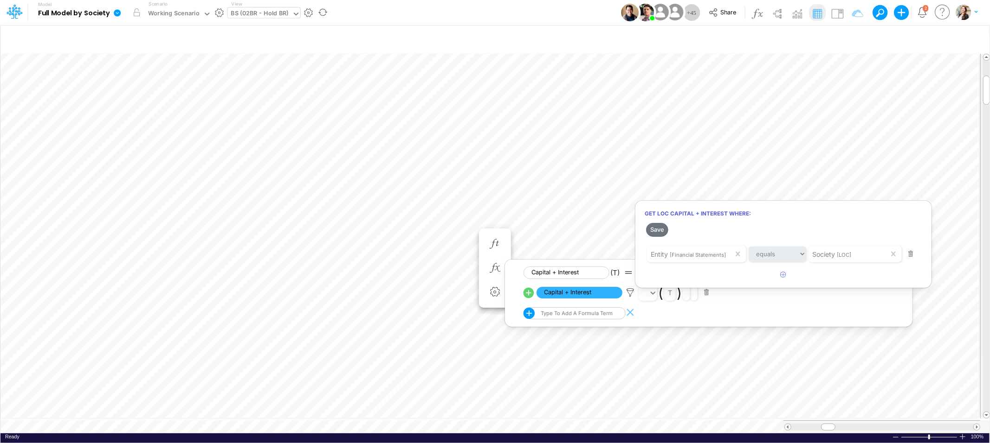
click at [838, 14] on div at bounding box center [495, 224] width 990 height 439
click at [838, 14] on img at bounding box center [836, 13] width 15 height 15
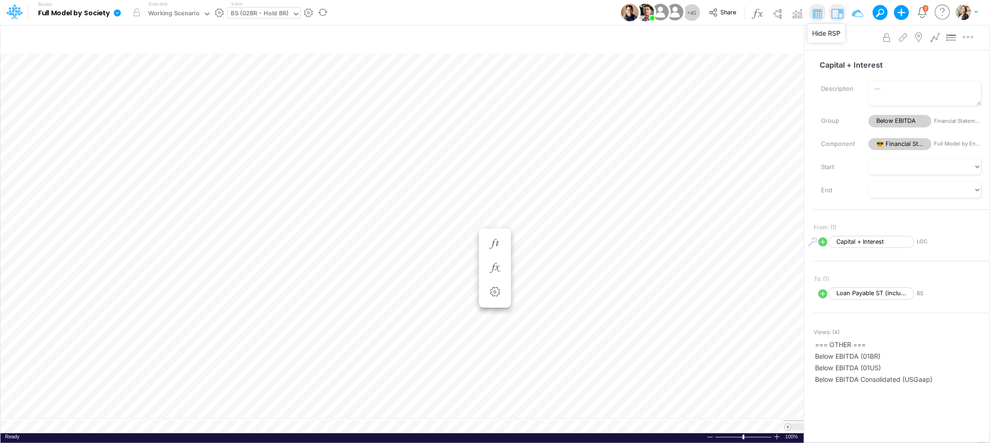
scroll to position [0, 0]
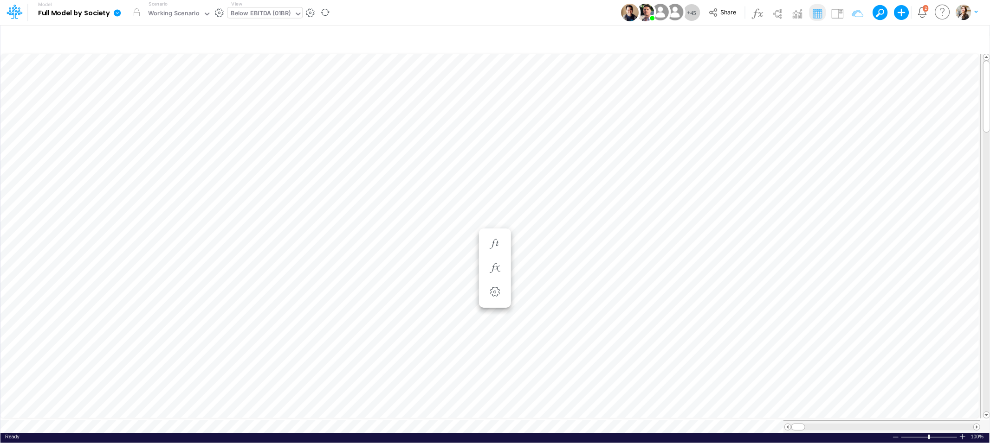
scroll to position [0, 0]
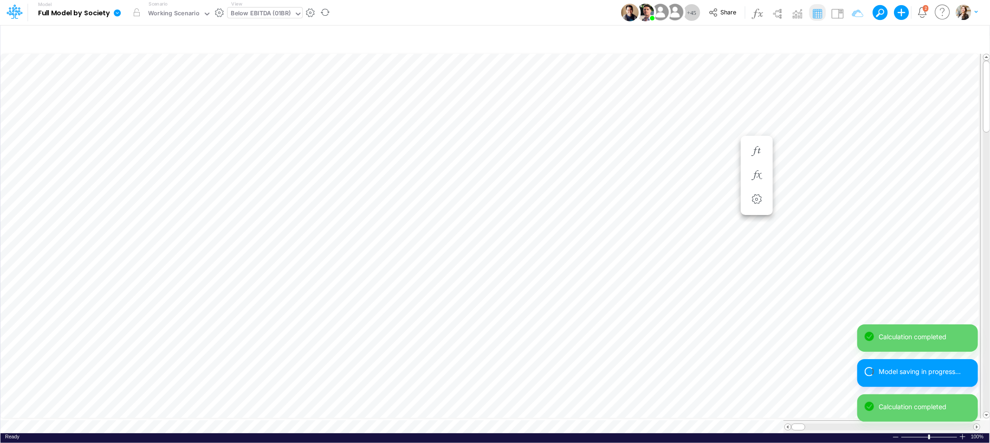
scroll to position [0, 0]
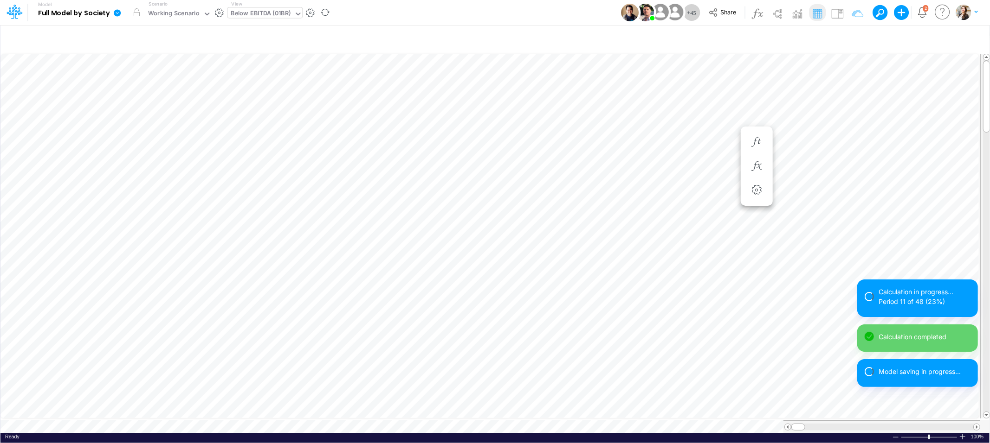
scroll to position [0, 0]
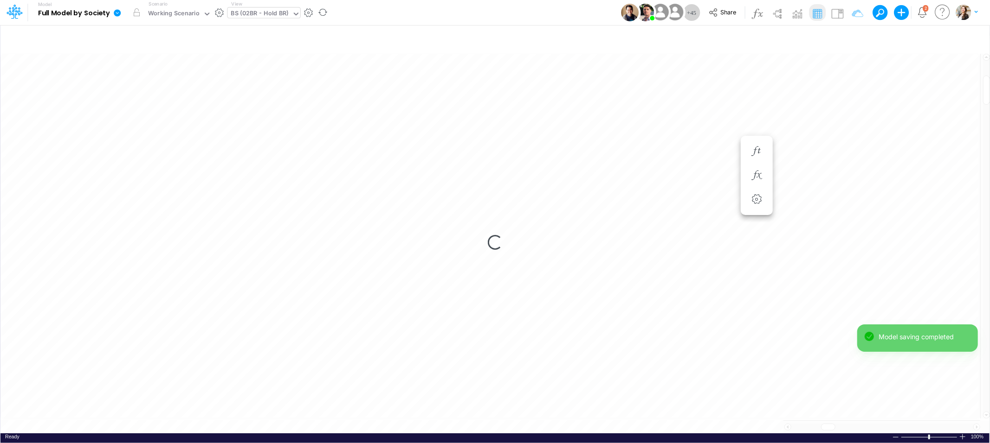
scroll to position [0, 0]
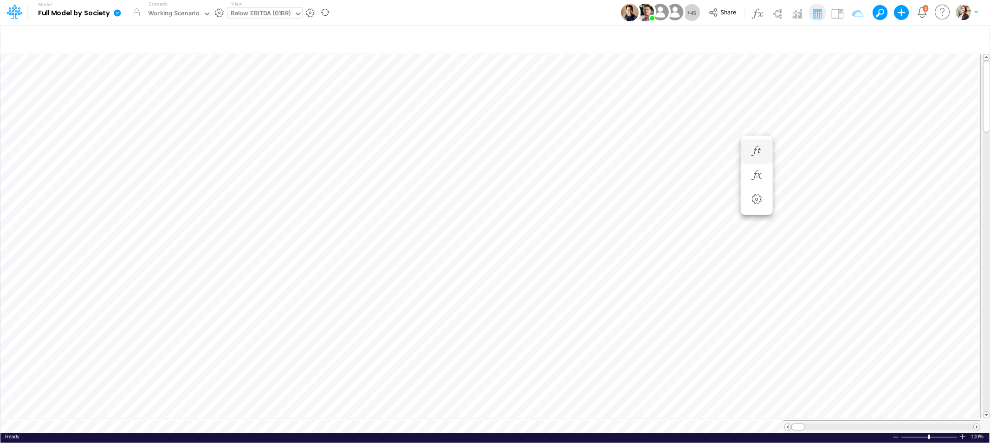
scroll to position [0, 0]
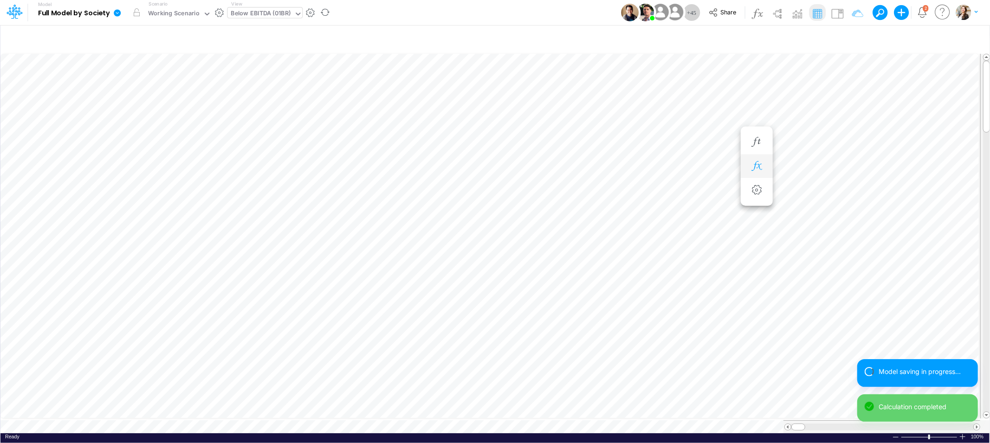
click at [762, 166] on icon "button" at bounding box center [756, 166] width 14 height 10
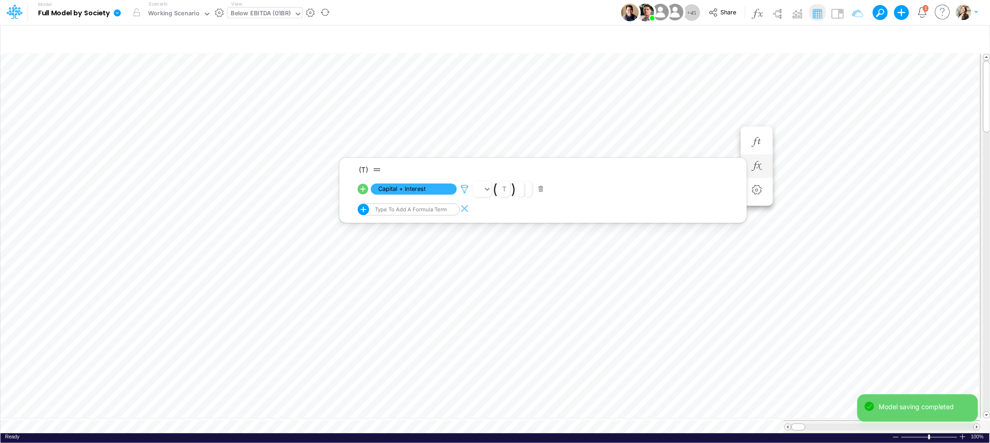
click at [462, 188] on icon at bounding box center [464, 190] width 14 height 10
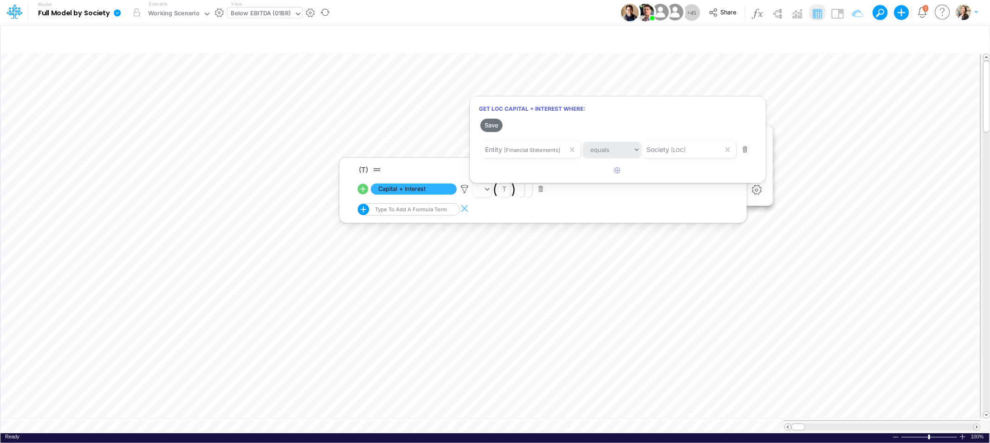
click at [839, 14] on div at bounding box center [495, 224] width 990 height 439
click at [838, 14] on img at bounding box center [836, 13] width 15 height 15
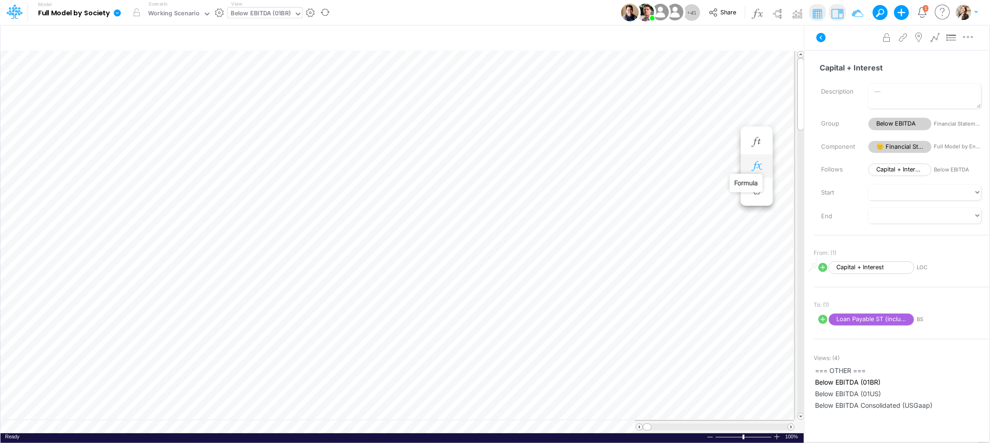
click at [756, 166] on icon "button" at bounding box center [756, 166] width 14 height 10
click at [465, 190] on icon at bounding box center [464, 190] width 14 height 10
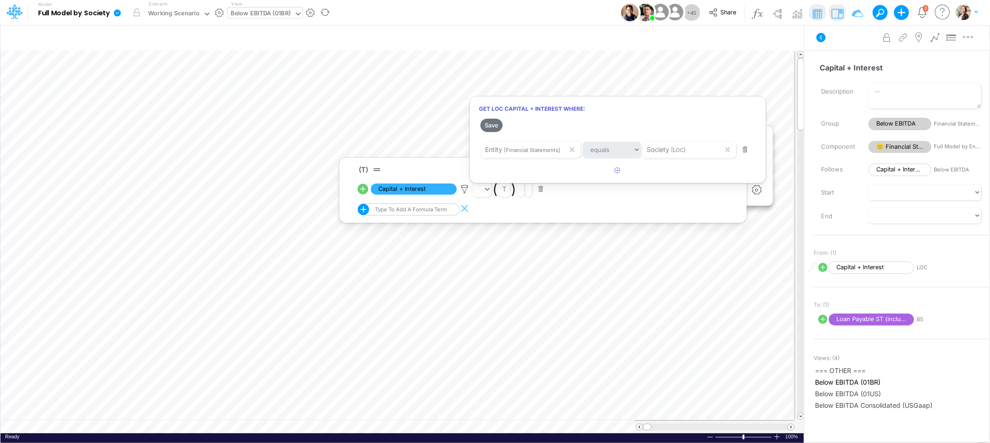
click at [447, 189] on div at bounding box center [495, 224] width 990 height 439
click at [447, 189] on span "Capital + Interest" at bounding box center [414, 190] width 86 height 12
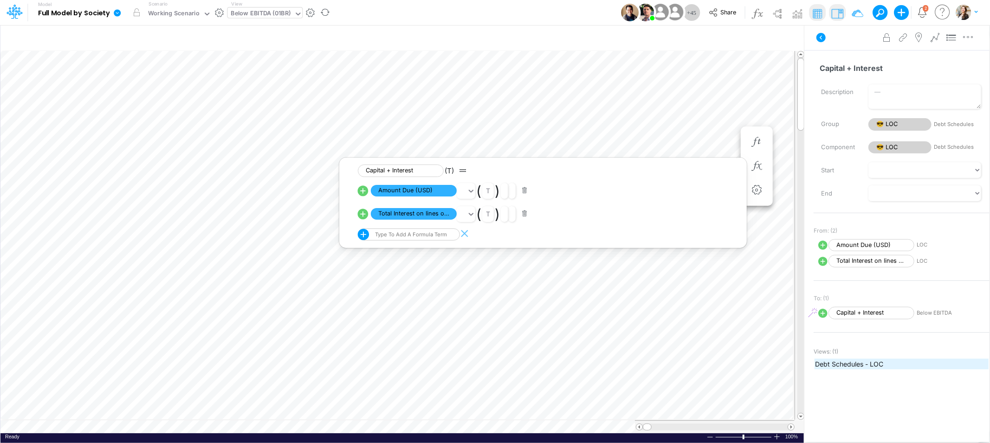
click at [863, 365] on span "Debt Schedules - LOC" at bounding box center [901, 365] width 173 height 10
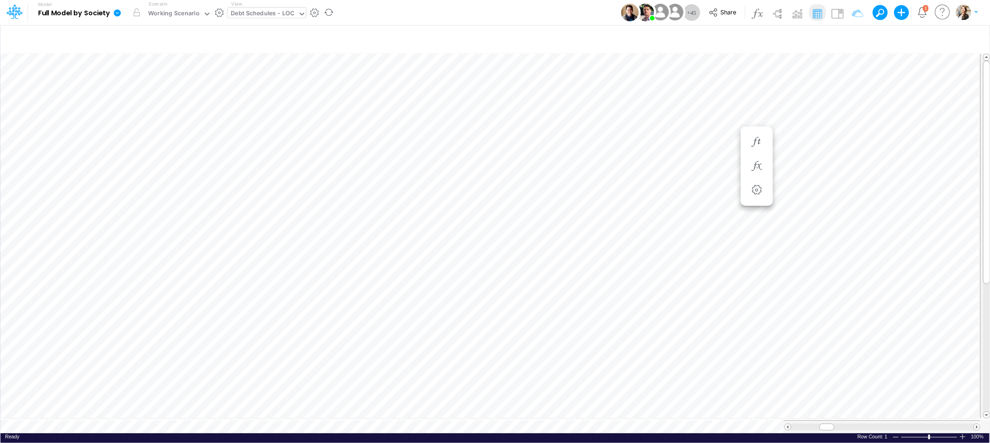
scroll to position [0, 0]
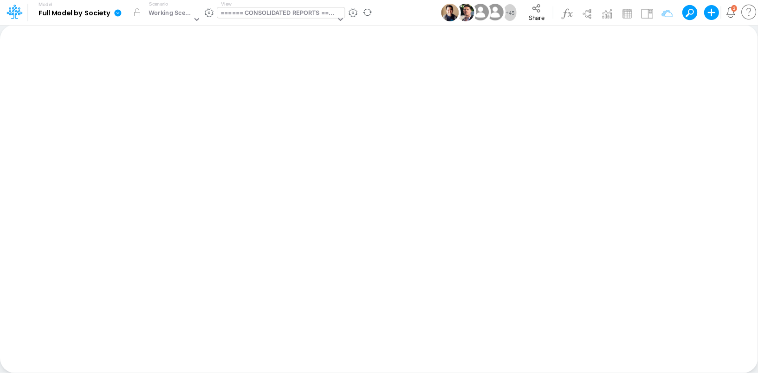
click at [244, 8] on div "====== CONSOLIDATED REPORTS ======" at bounding box center [276, 19] width 119 height 25
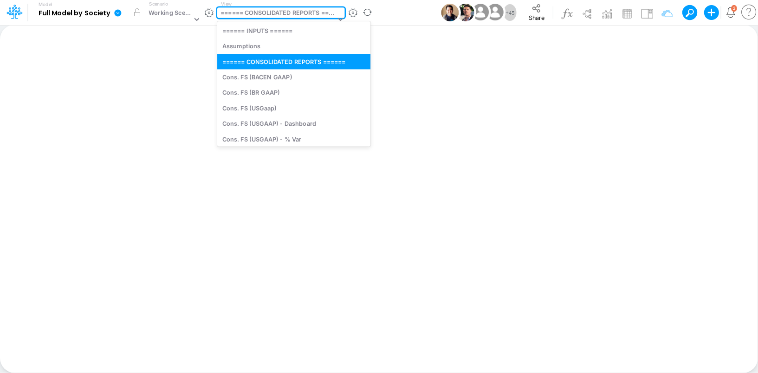
type input "us"
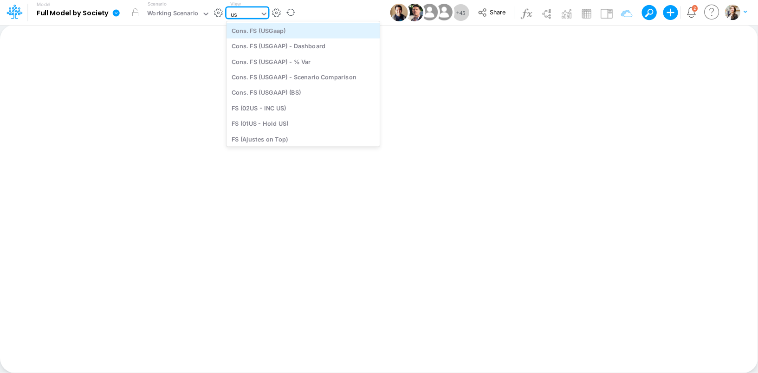
click at [265, 34] on div "Cons. FS (USGaap)" at bounding box center [302, 30] width 153 height 15
type input "Consolidated FS - USGAAP"
